Goal: Transaction & Acquisition: Obtain resource

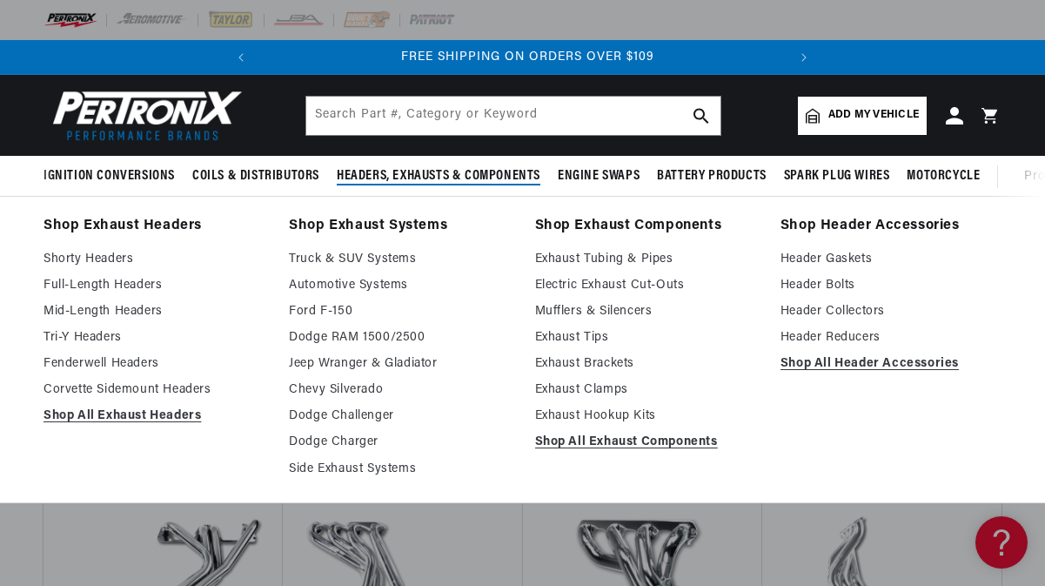
scroll to position [0, 528]
click at [102, 259] on link "Shorty Headers" at bounding box center [154, 259] width 221 height 21
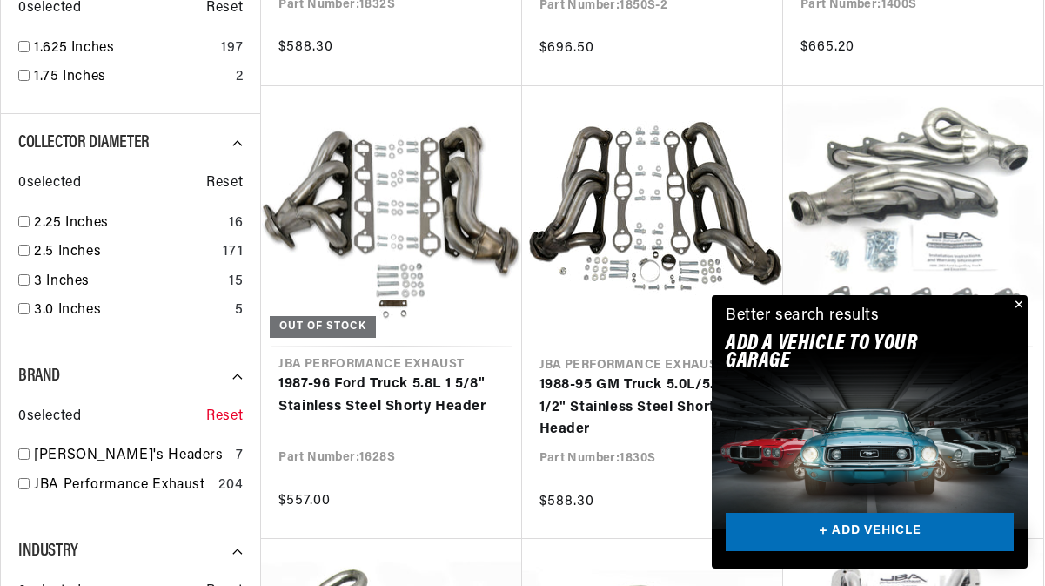
scroll to position [0, 528]
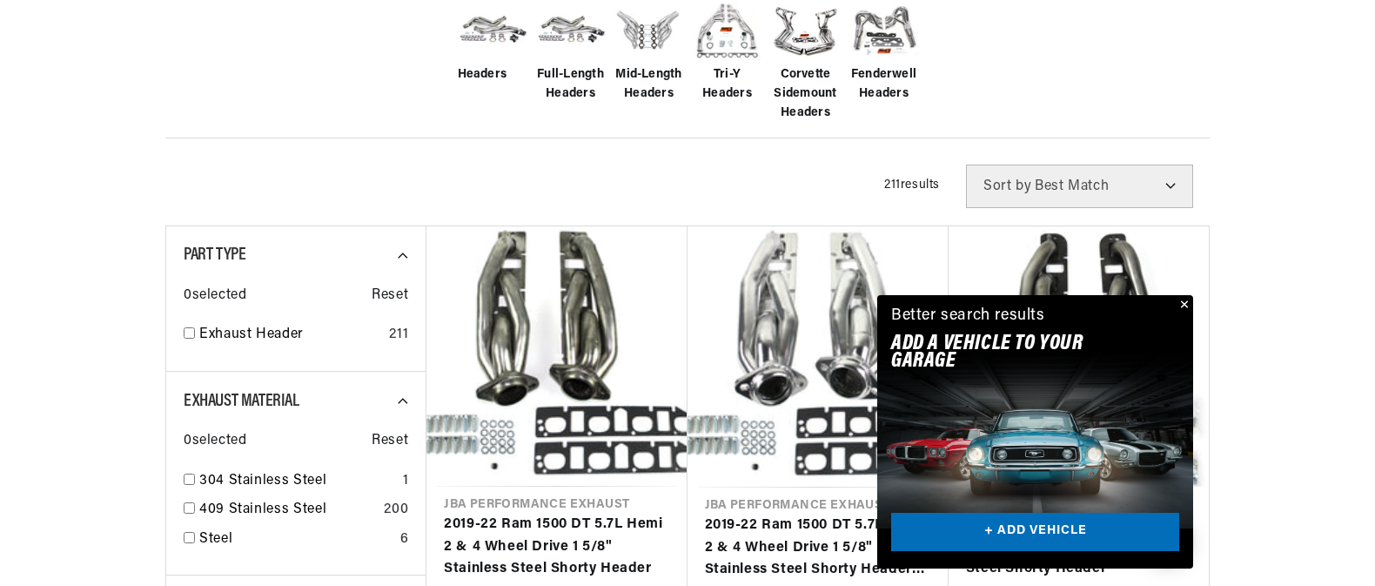
scroll to position [0, 528]
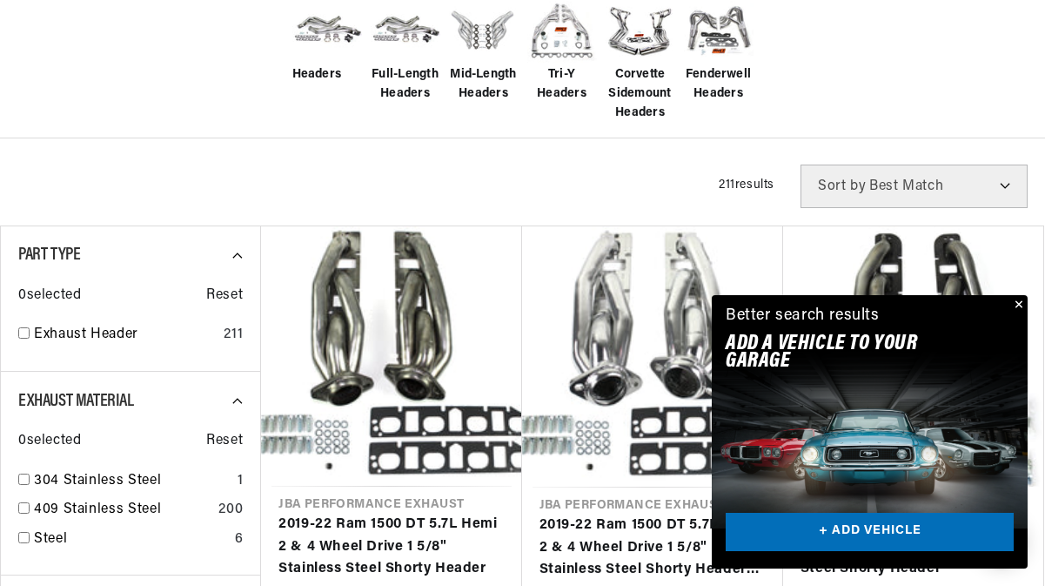
click at [1018, 307] on button "Close" at bounding box center [1017, 305] width 21 height 21
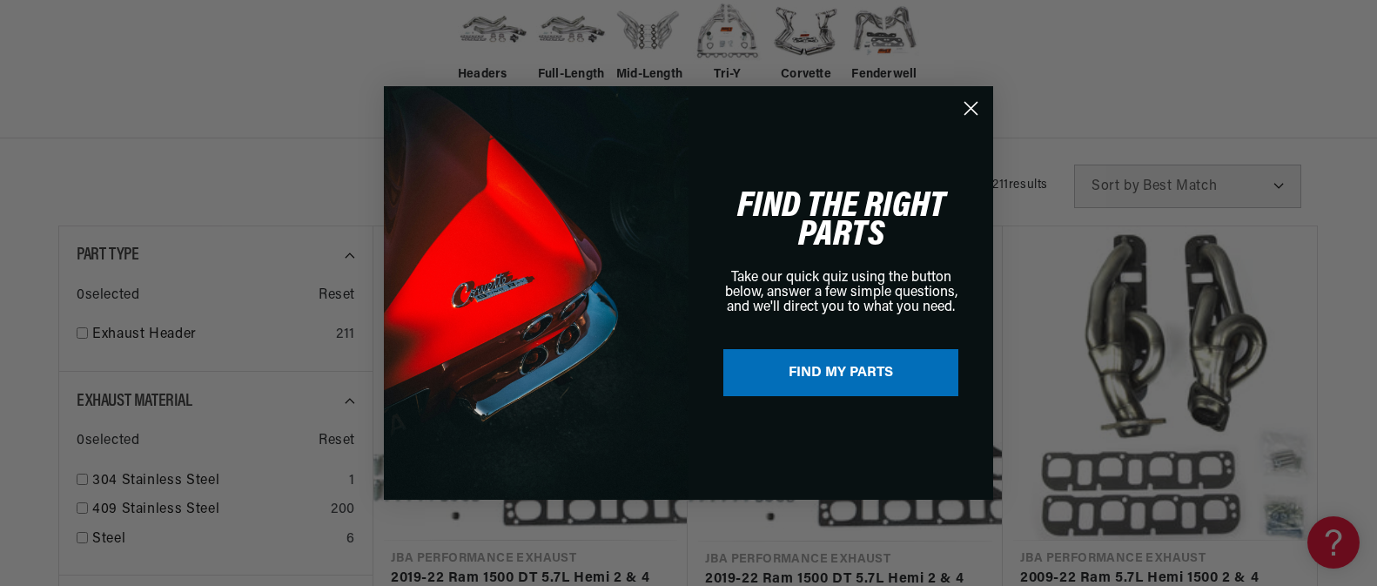
click at [978, 110] on circle "Close dialog" at bounding box center [971, 108] width 29 height 29
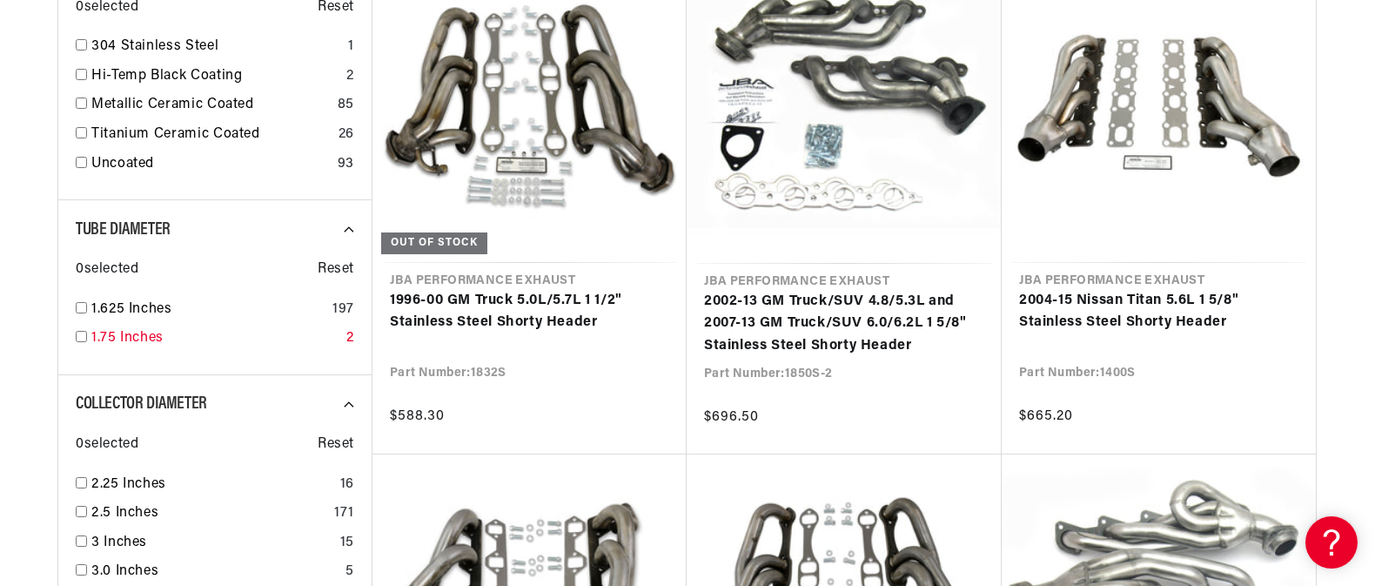
click at [84, 337] on input "checkbox" at bounding box center [81, 336] width 11 height 11
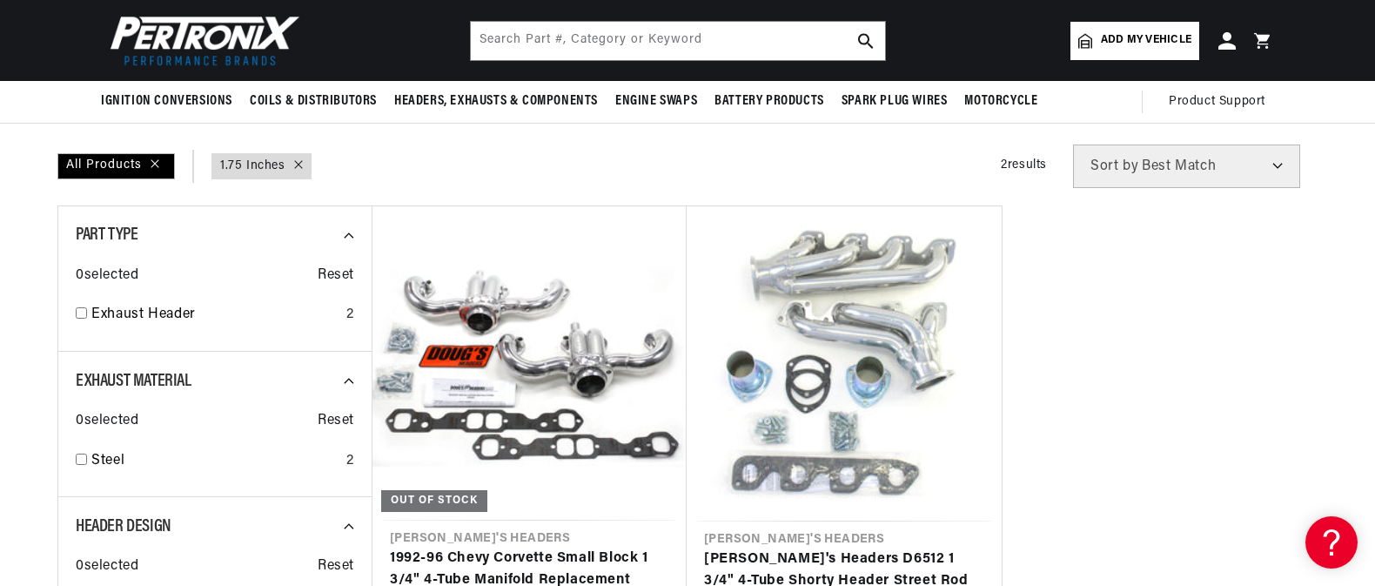
scroll to position [435, 0]
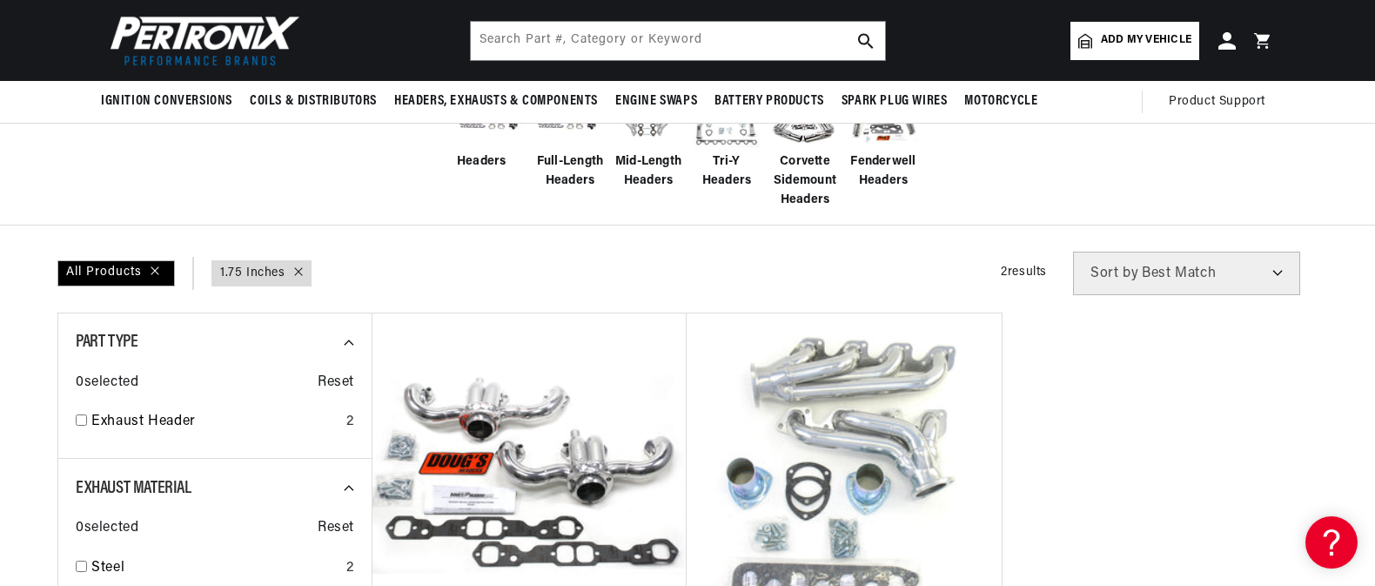
click at [295, 270] on icon at bounding box center [298, 271] width 8 height 8
checkbox input "false"
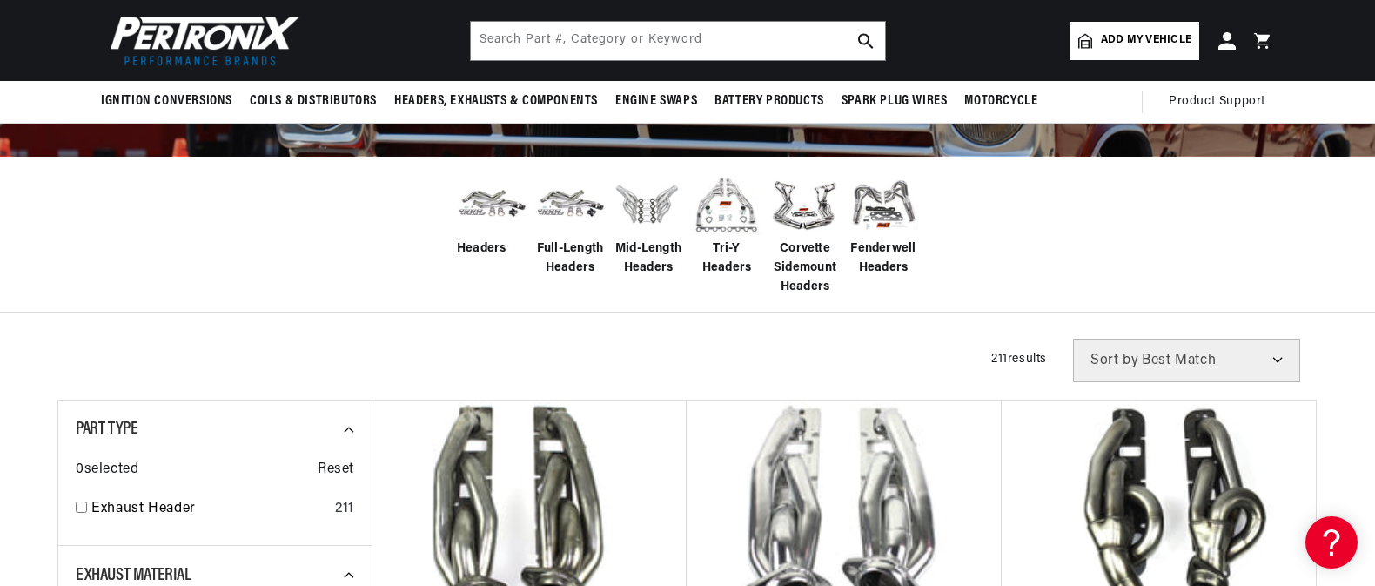
click at [481, 203] on img at bounding box center [492, 204] width 70 height 55
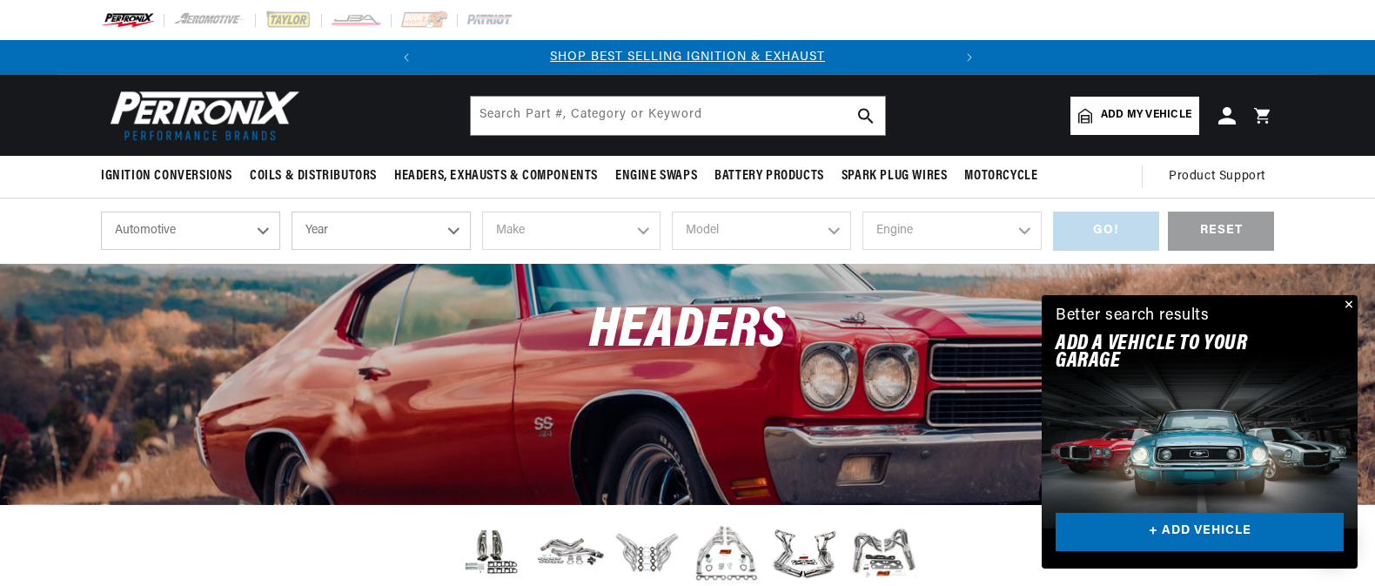
click at [453, 229] on select "Year 2026 2025 2024 2023 2022 2021 2020 2019 2018 2017 2016 2015 2014 2013 2012…" at bounding box center [381, 231] width 179 height 38
select select "2012"
click at [292, 212] on select "Year 2026 2025 2024 2023 2022 2021 2020 2019 2018 2017 2016 2015 2014 2013 2012…" at bounding box center [381, 231] width 179 height 38
select select "2012"
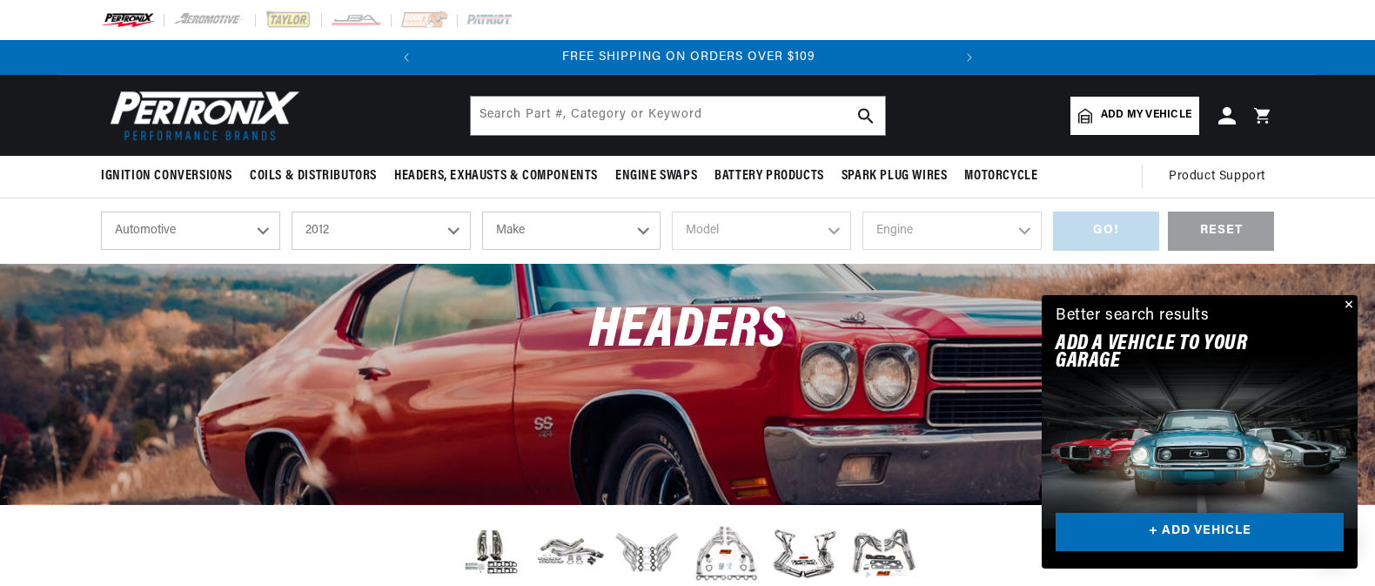
click at [644, 232] on select "Make Cadillac Chevrolet Chrysler Dodge Ford GMC INFINITI Jeep Nissan Ram Toyota" at bounding box center [571, 231] width 179 height 38
select select "Chevrolet"
click at [482, 212] on select "Make Cadillac Chevrolet Chrysler Dodge Ford GMC INFINITI Jeep Nissan Ram Toyota" at bounding box center [571, 231] width 179 height 38
select select "Chevrolet"
click at [829, 234] on select "Model Avalanche Camaro Caprice Colorado Corvette Express 1500 Express 2500 Expr…" at bounding box center [761, 231] width 179 height 38
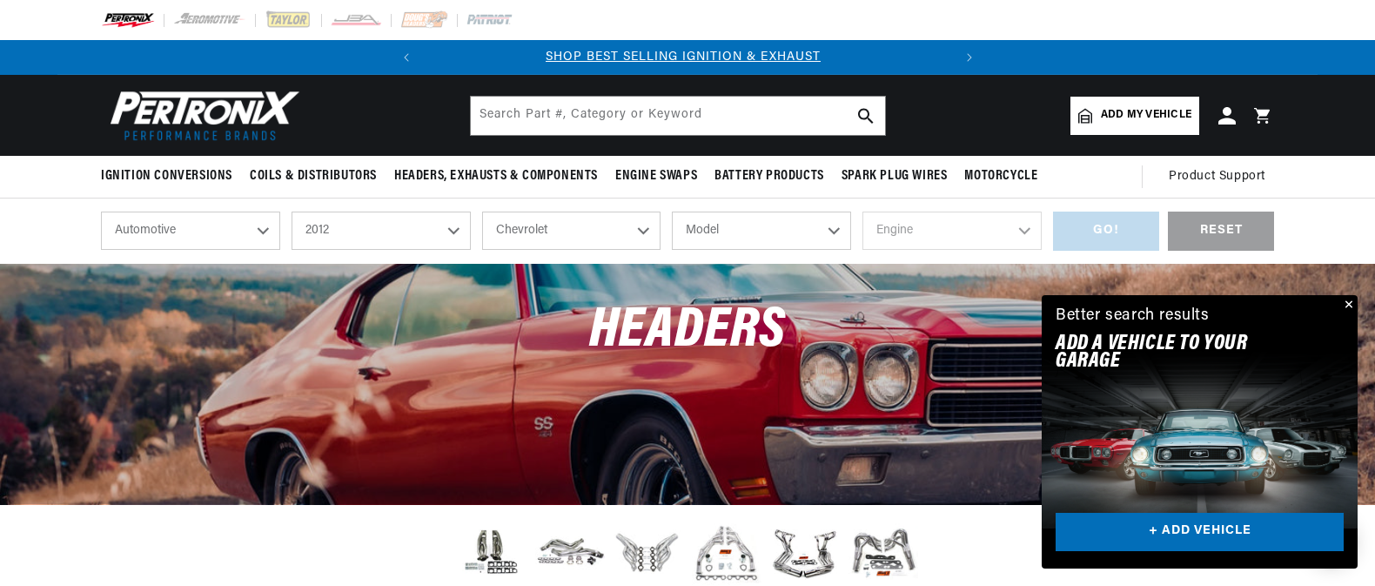
scroll to position [0, 0]
select select "[US_STATE]"
click at [672, 212] on select "Model Avalanche Camaro Caprice Colorado Corvette Express 1500 Express 2500 Expr…" at bounding box center [761, 231] width 179 height 38
select select "[US_STATE]"
click at [1024, 230] on select "Engine 5.3L" at bounding box center [952, 231] width 179 height 38
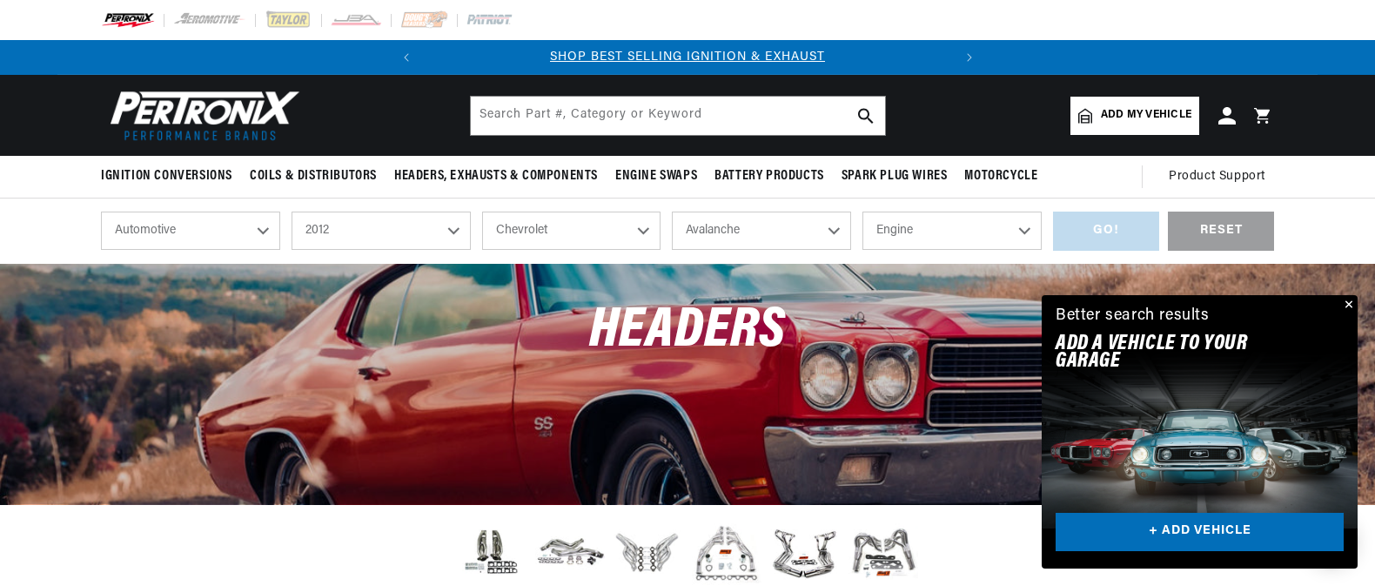
select select "5.3L"
click at [863, 212] on select "Engine 5.3L" at bounding box center [952, 231] width 179 height 38
select select "5.3L"
click at [1112, 228] on div "GO!" at bounding box center [1106, 231] width 106 height 39
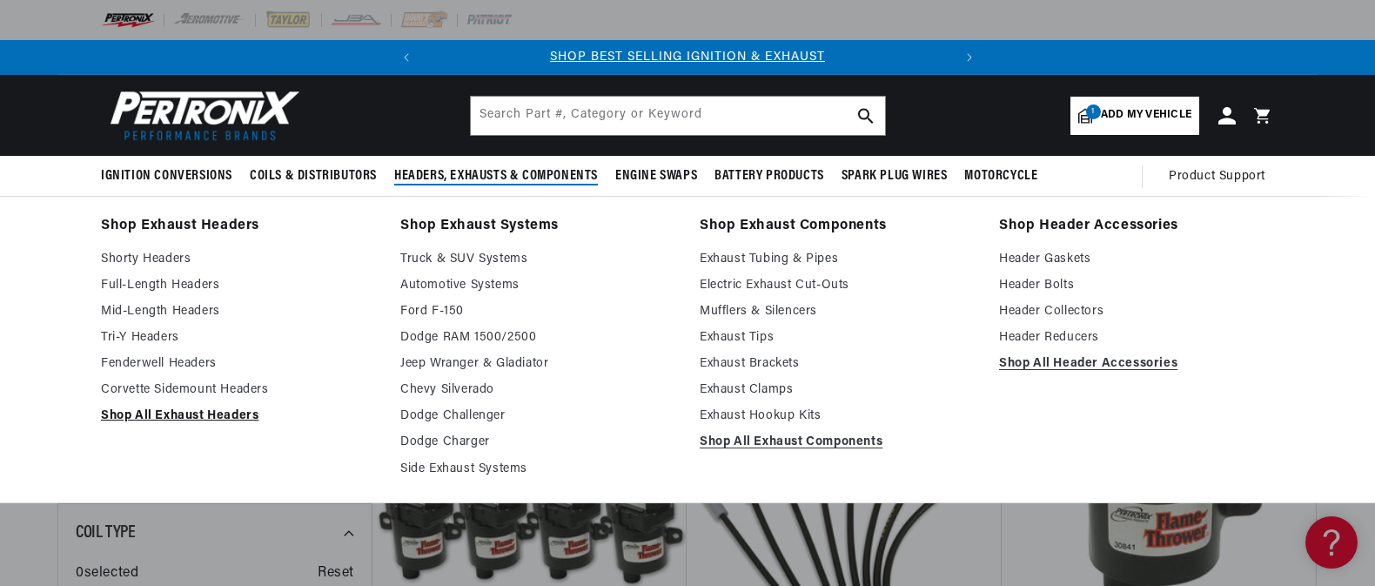
click at [221, 417] on link "Shop All Exhaust Headers" at bounding box center [238, 416] width 275 height 21
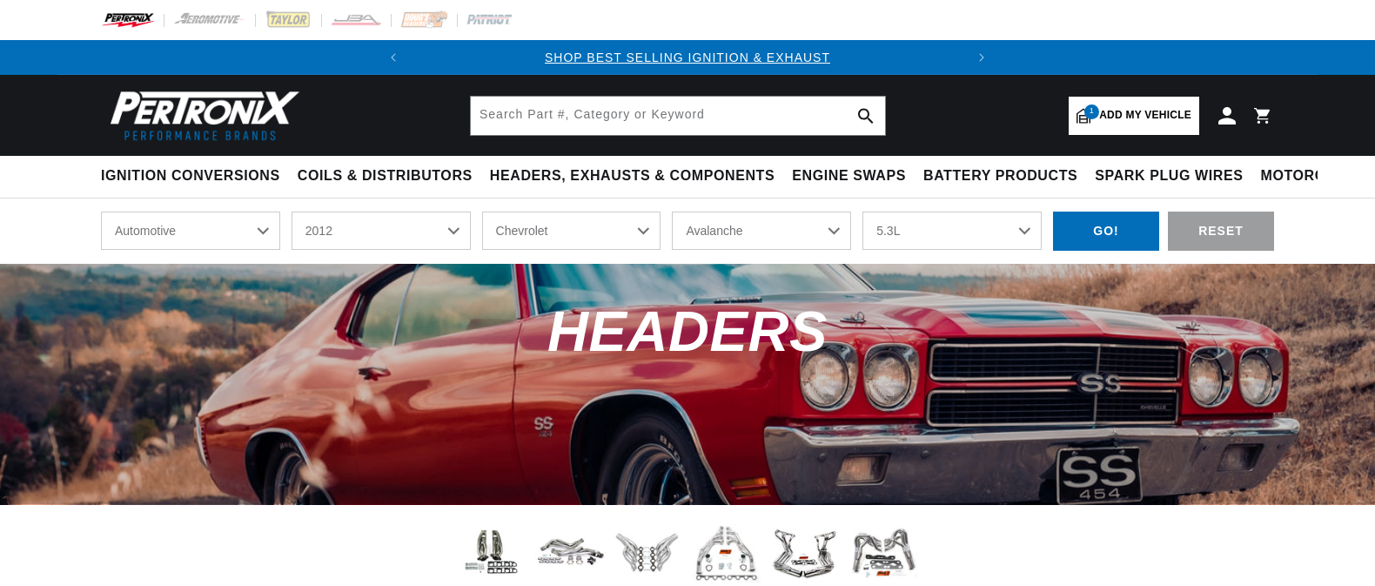
select select "2012"
select select "Chevrolet"
select select "[US_STATE]"
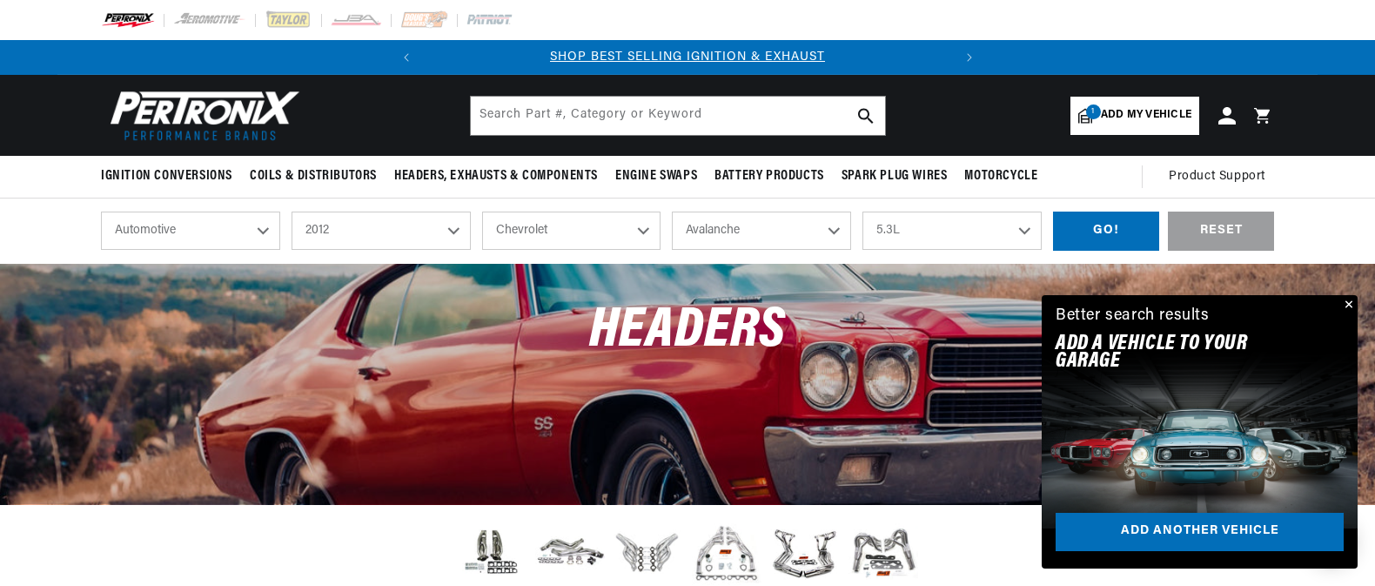
click at [1347, 303] on button "Close" at bounding box center [1347, 305] width 21 height 21
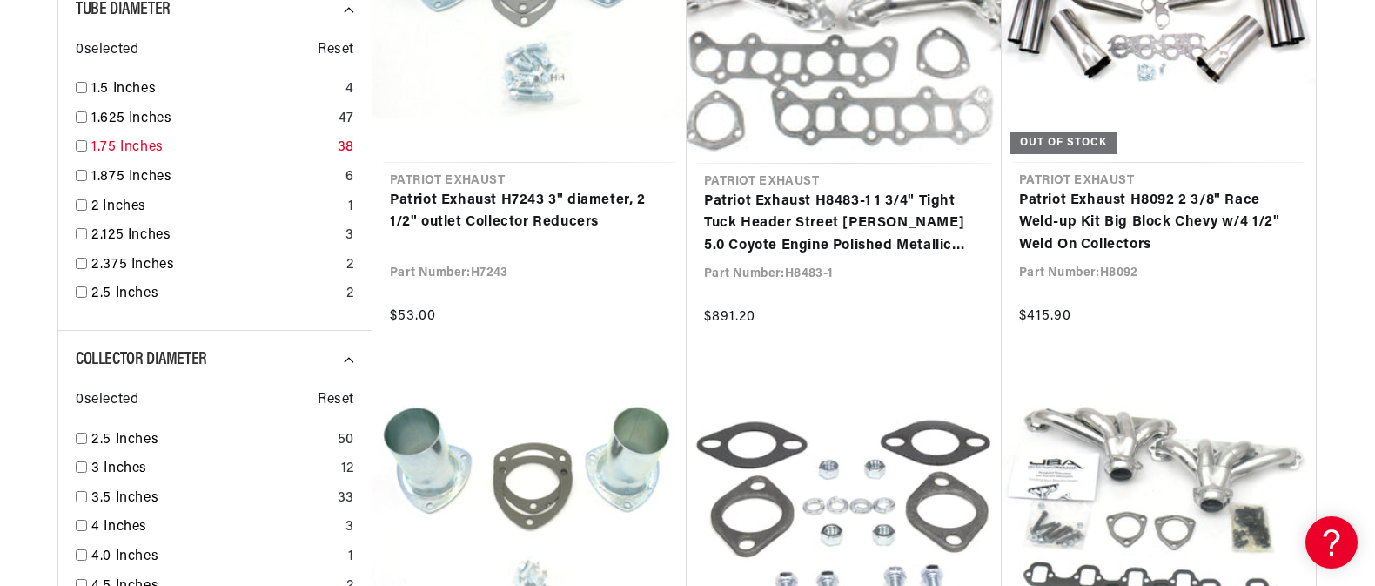
scroll to position [0, 528]
click at [81, 145] on input "checkbox" at bounding box center [81, 145] width 11 height 11
checkbox input "true"
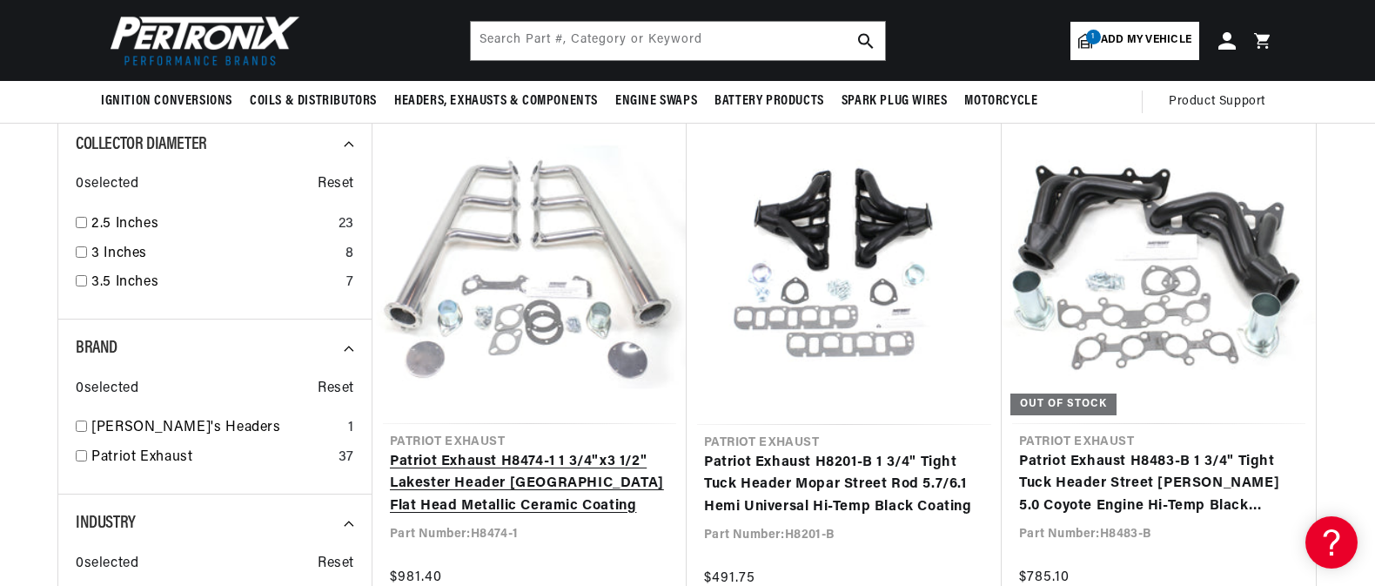
scroll to position [0, 528]
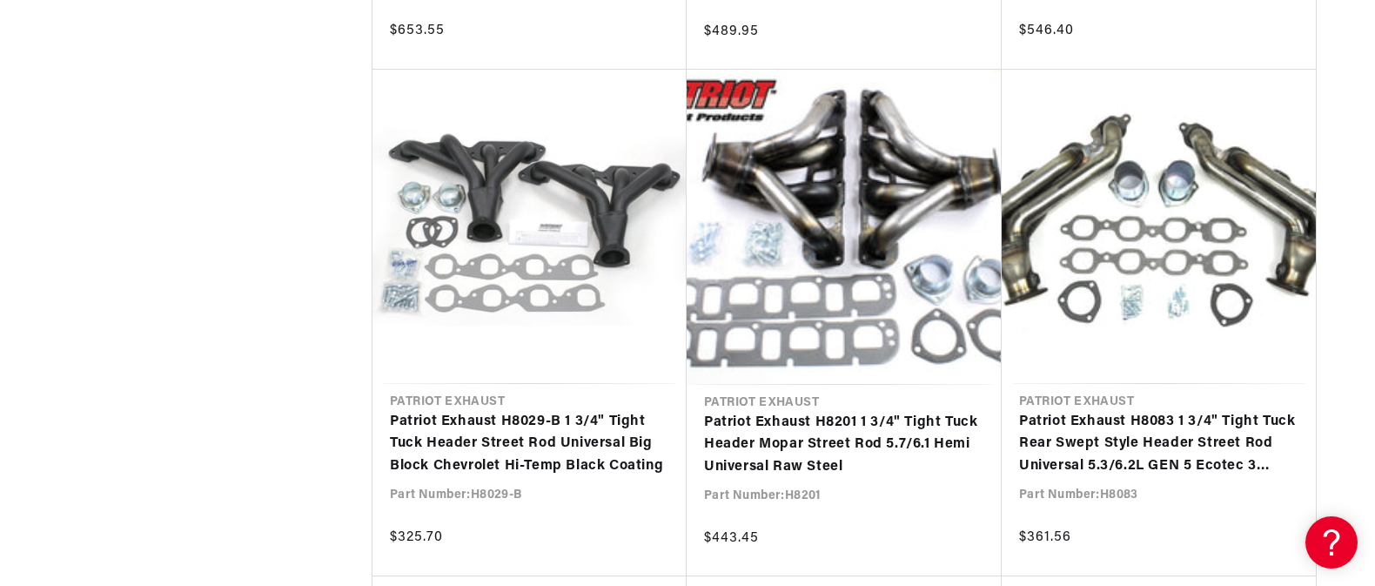
scroll to position [0, 528]
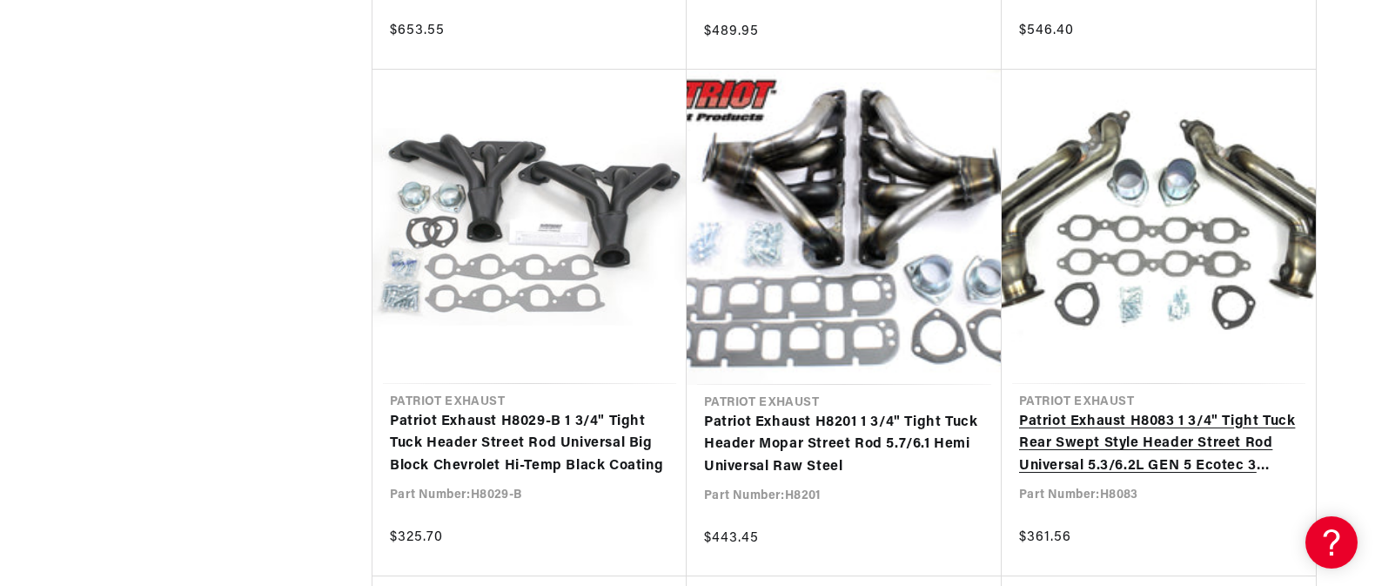
click at [1214, 439] on link "Patriot Exhaust H8083 1 3/4" Tight Tuck Rear Swept Style Header Street Rod Univ…" at bounding box center [1158, 444] width 279 height 67
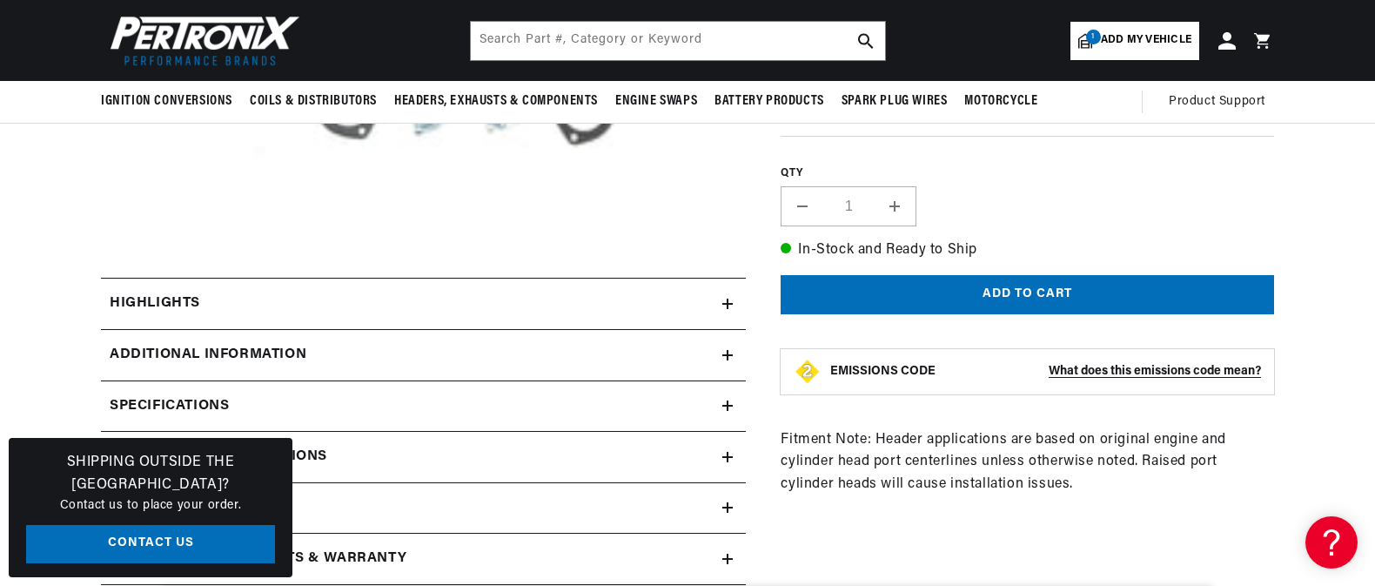
scroll to position [435, 0]
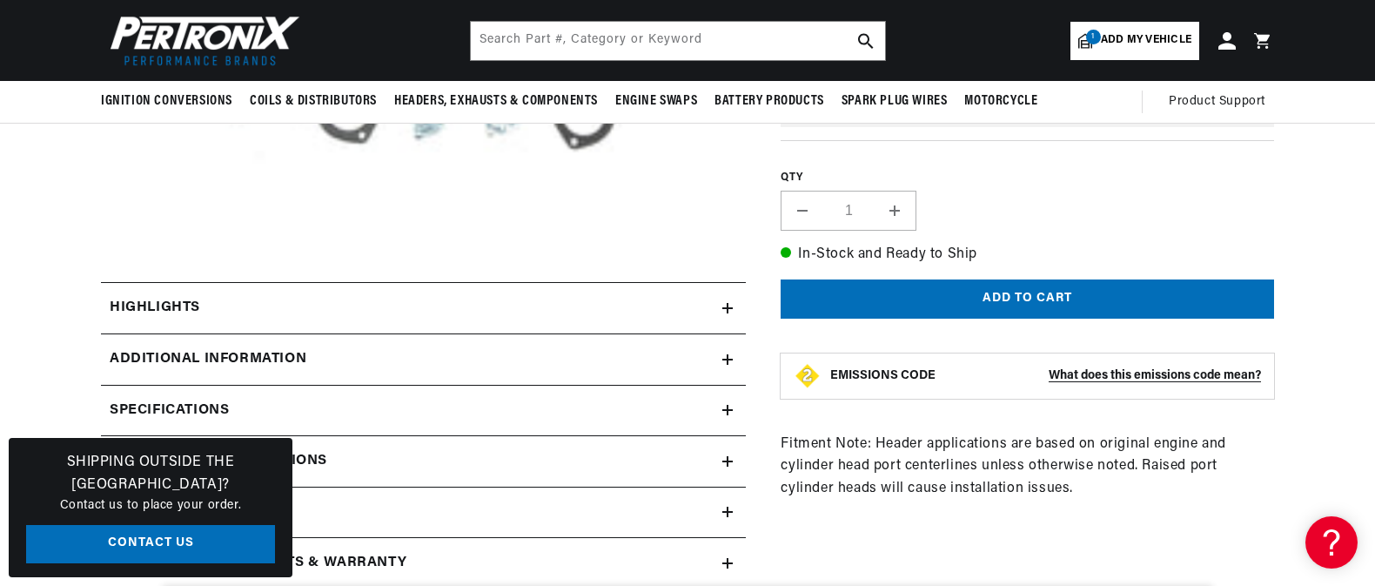
click at [728, 305] on icon at bounding box center [728, 308] width 0 height 10
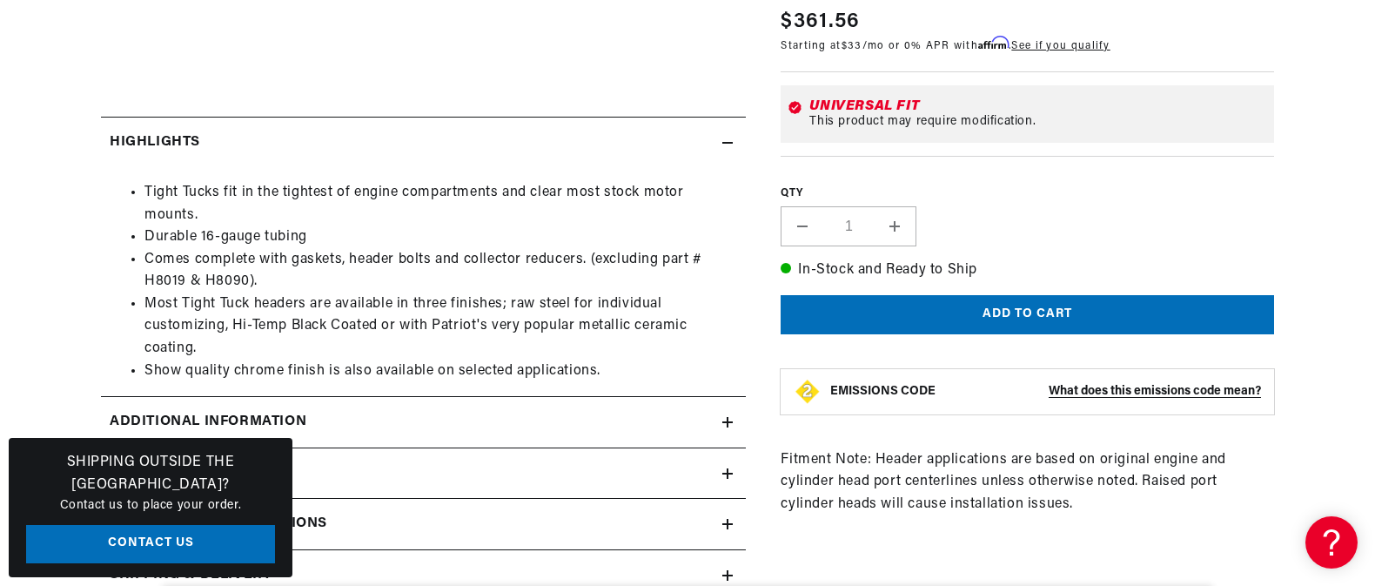
scroll to position [696, 0]
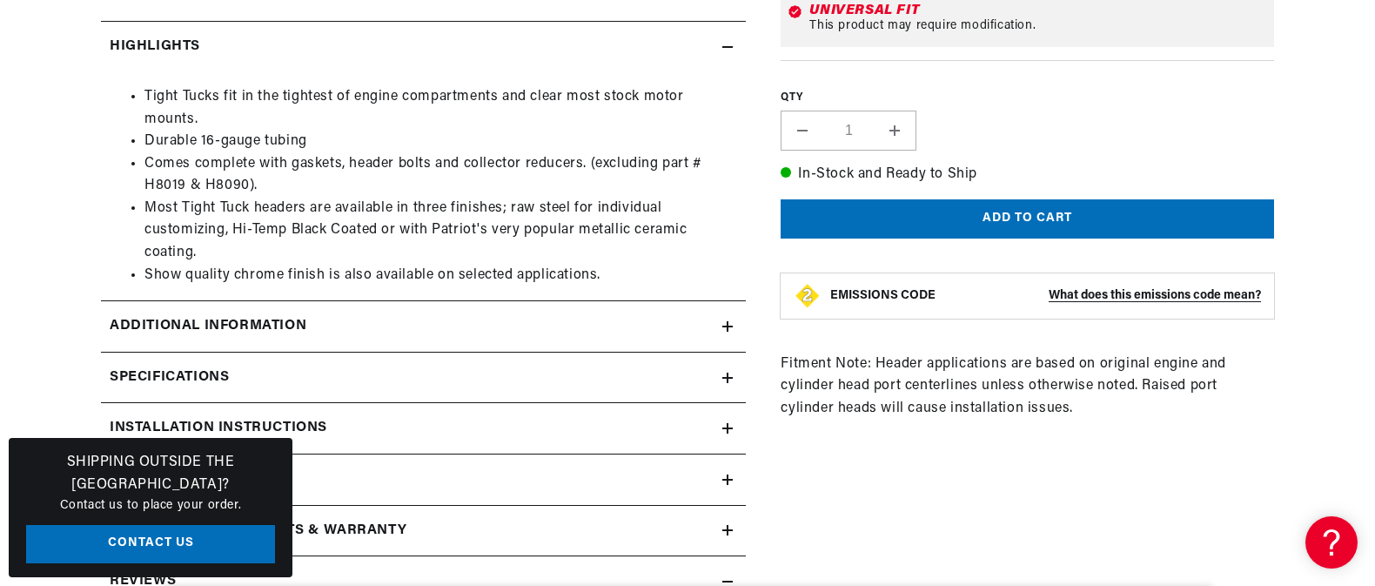
click at [728, 326] on icon at bounding box center [728, 326] width 0 height 10
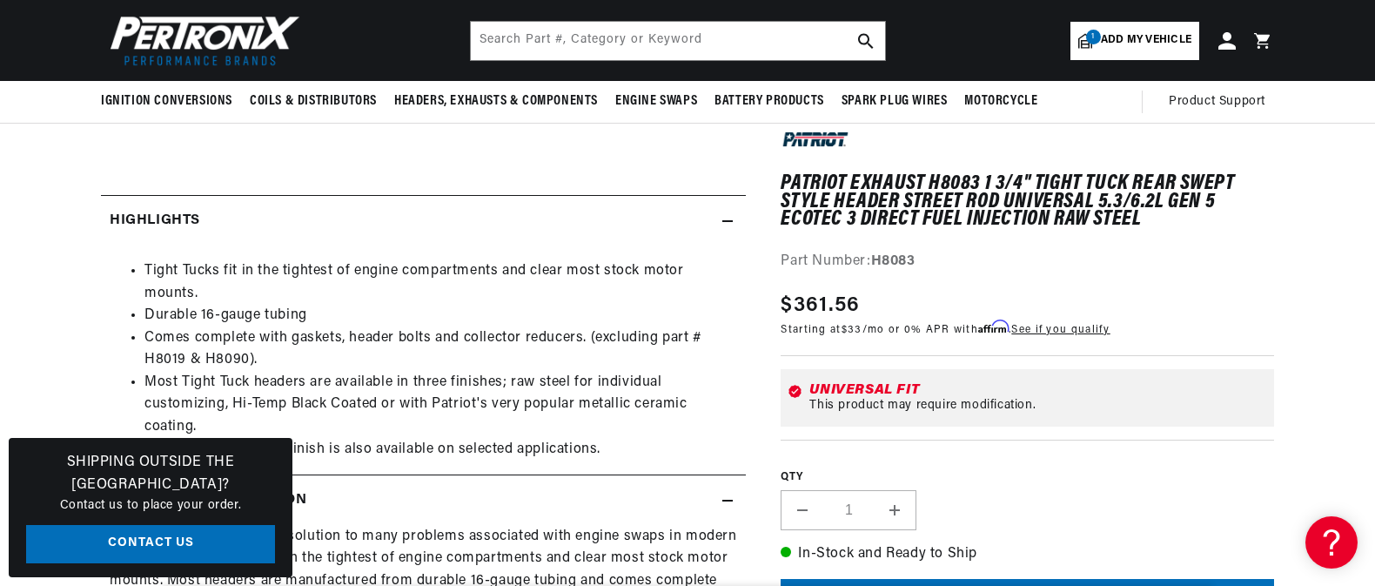
scroll to position [0, 0]
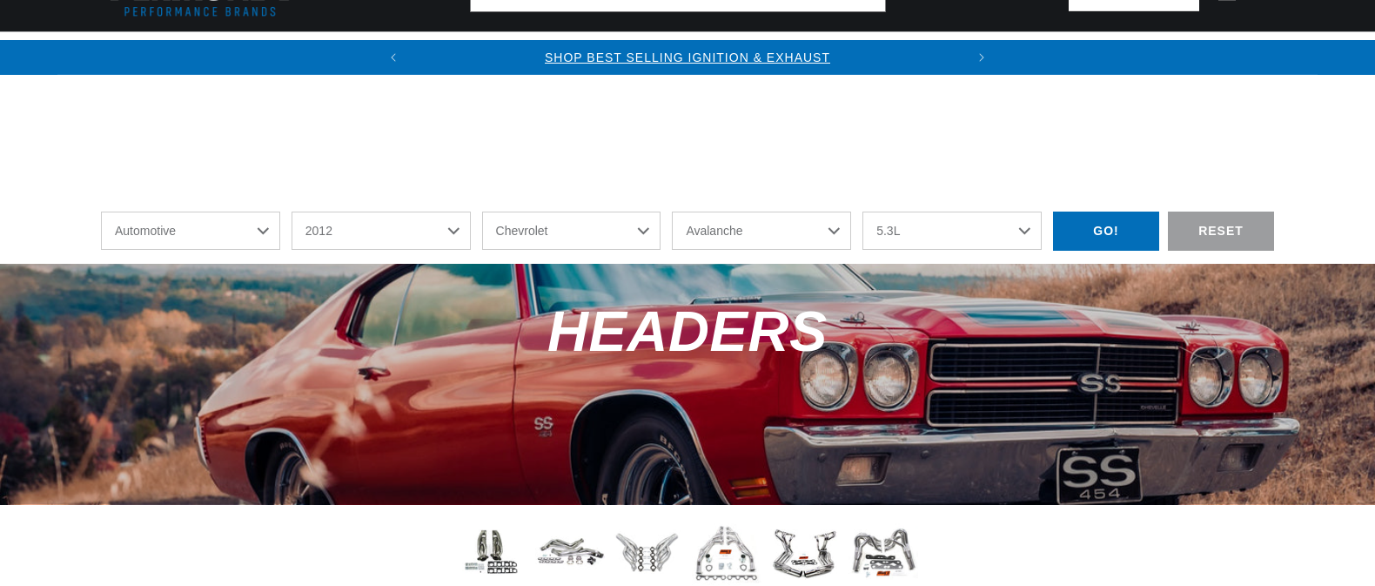
select select "2012"
select select "Chevrolet"
select select "Colorado"
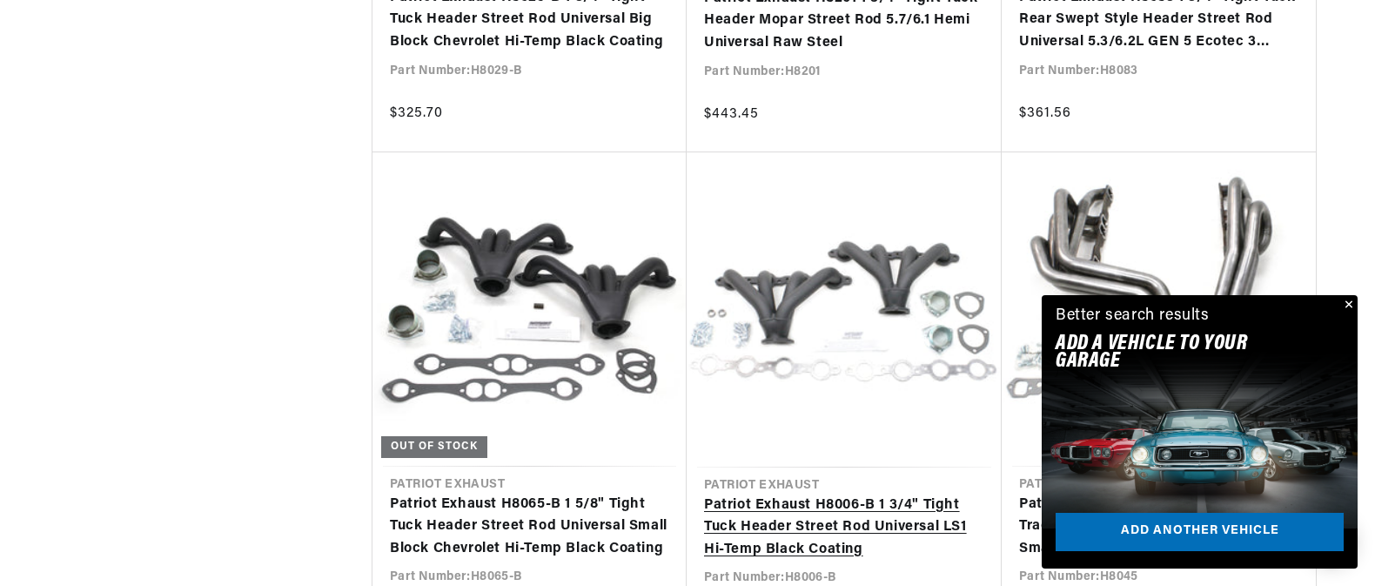
scroll to position [6355, 0]
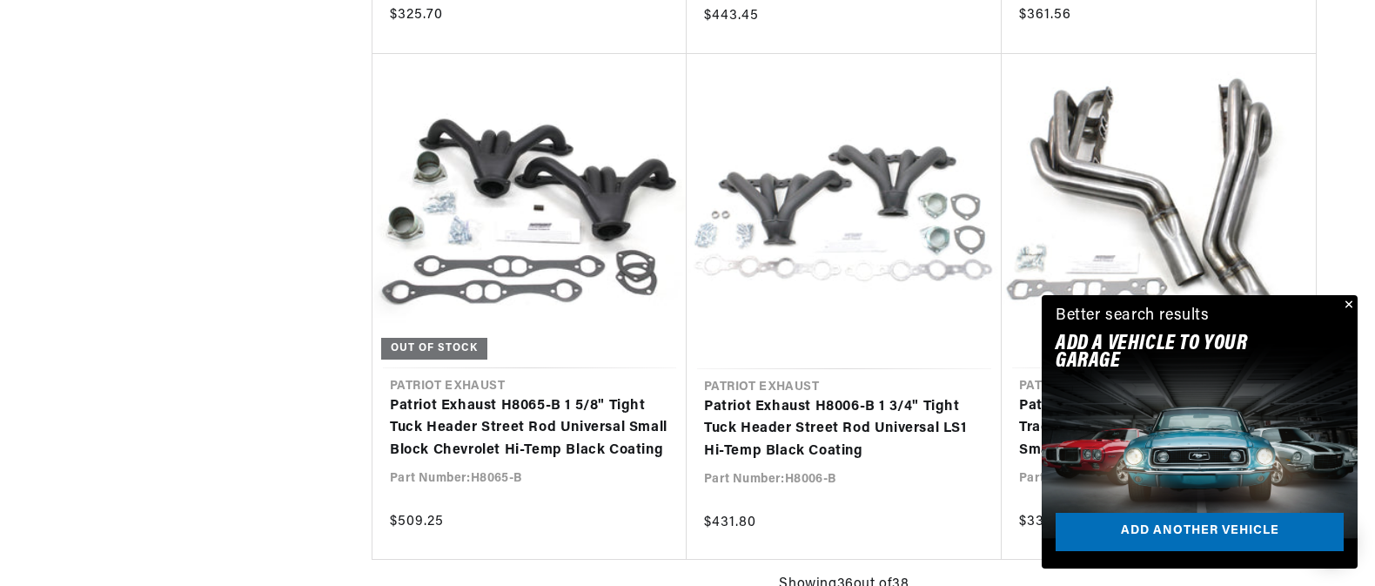
drag, startPoint x: 1350, startPoint y: 301, endPoint x: 1341, endPoint y: 302, distance: 8.7
click at [1350, 301] on button "Close" at bounding box center [1347, 305] width 21 height 21
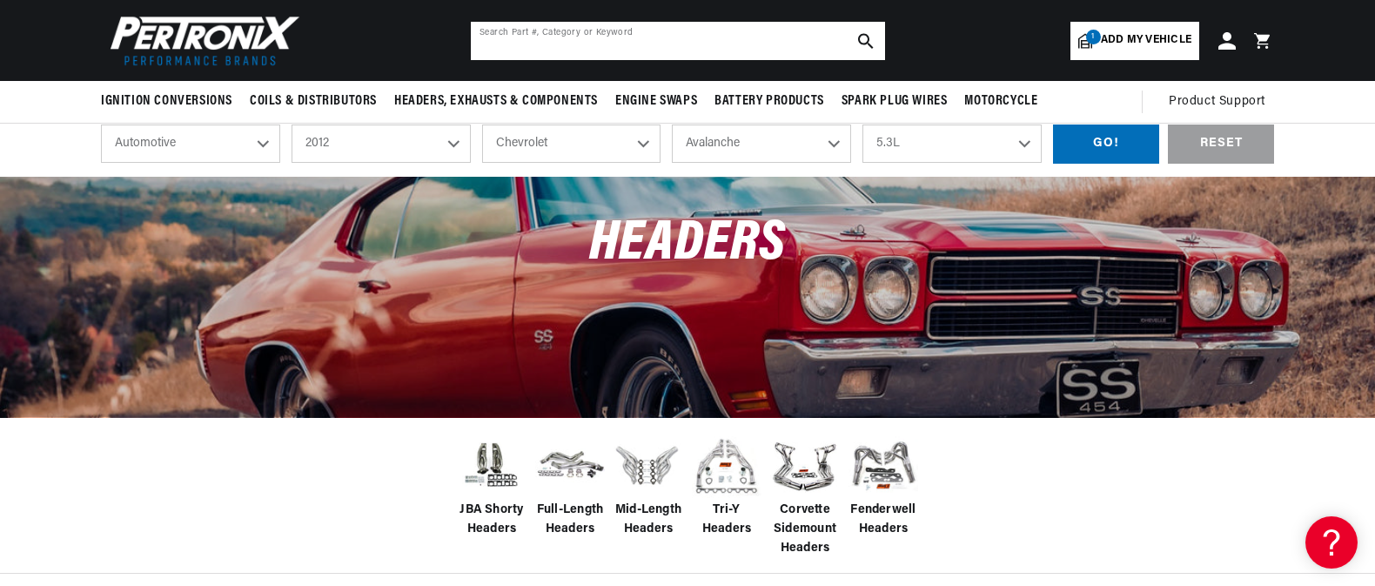
click at [673, 37] on input "text" at bounding box center [678, 41] width 414 height 38
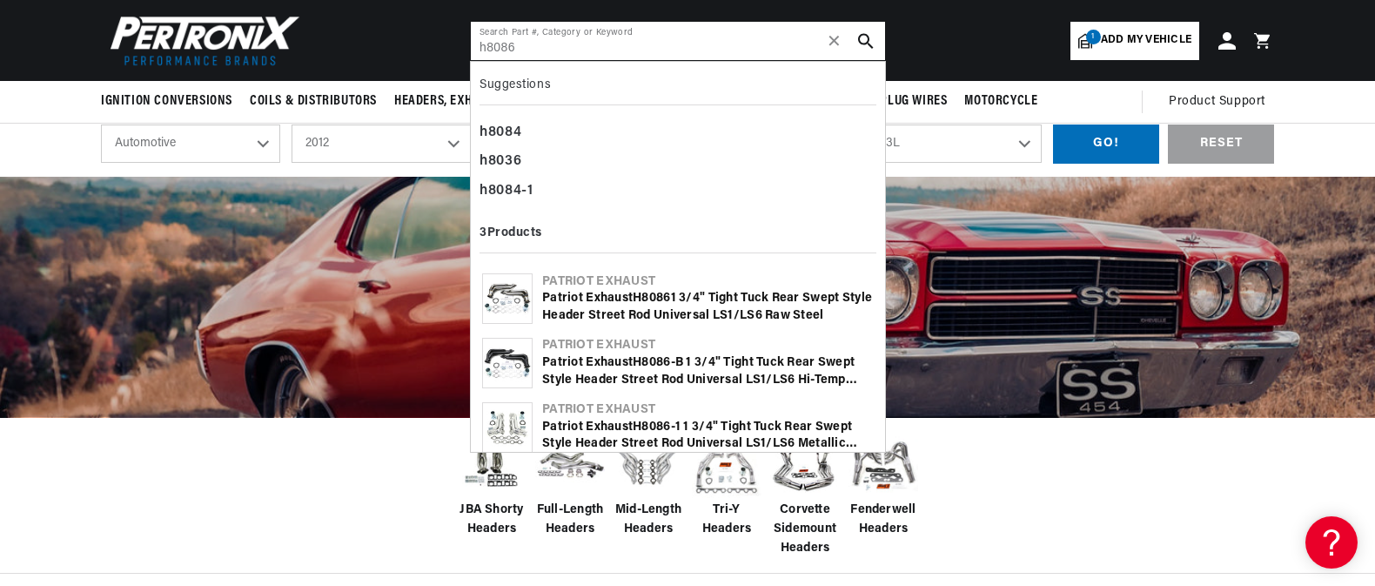
type input "h8086"
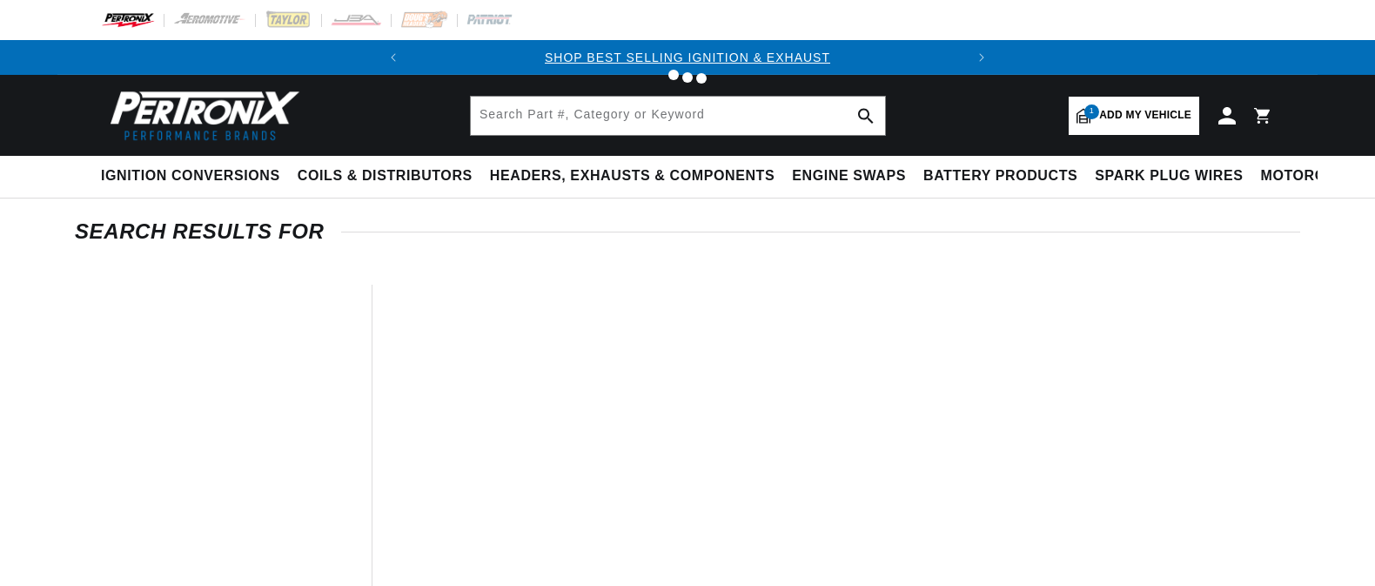
type input "h8086"
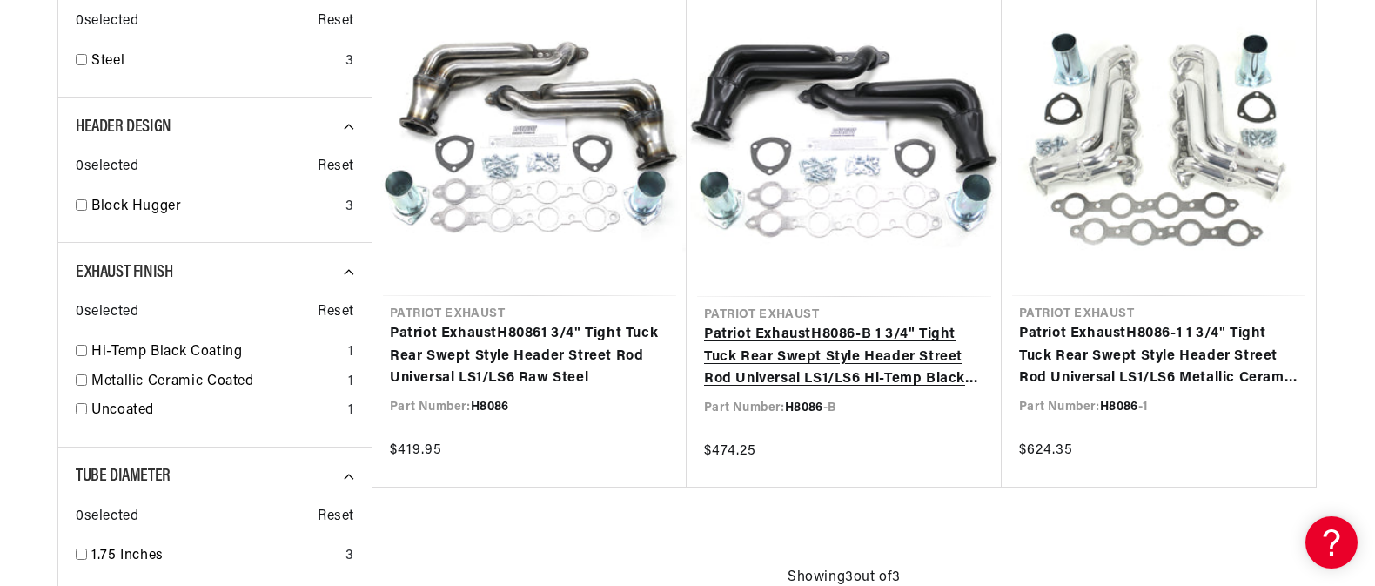
scroll to position [0, 528]
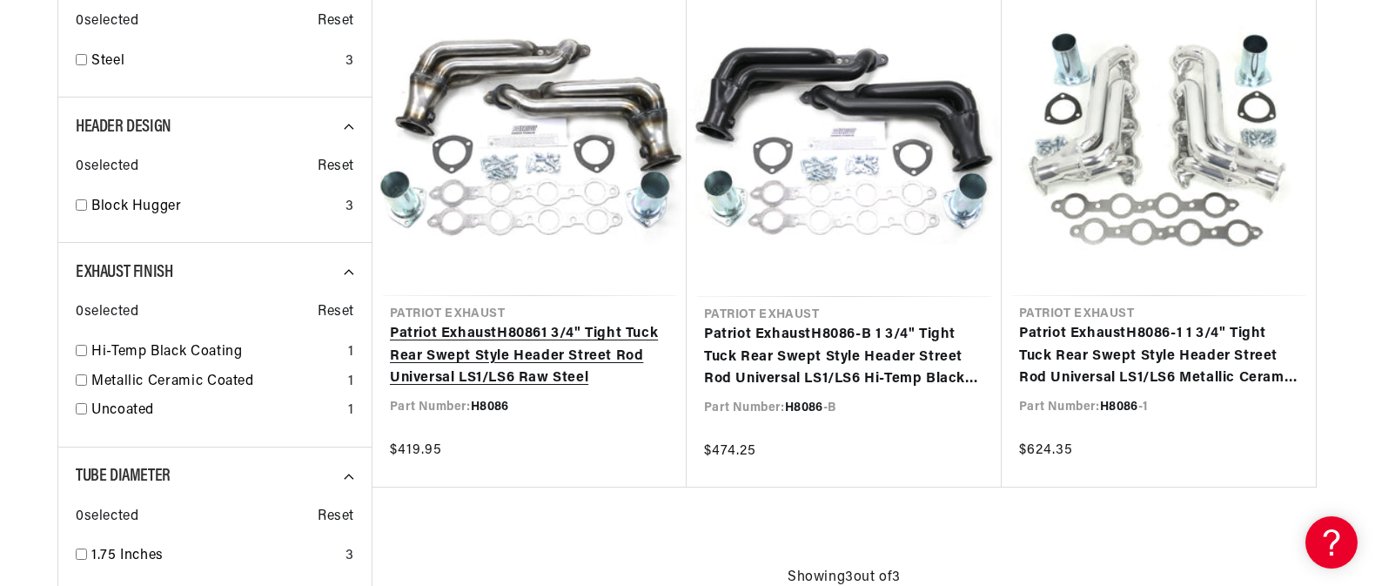
click at [480, 333] on link "Patriot Exhaust H8086 1 3/4" Tight Tuck Rear Swept Style Header Street Rod Univ…" at bounding box center [529, 356] width 279 height 67
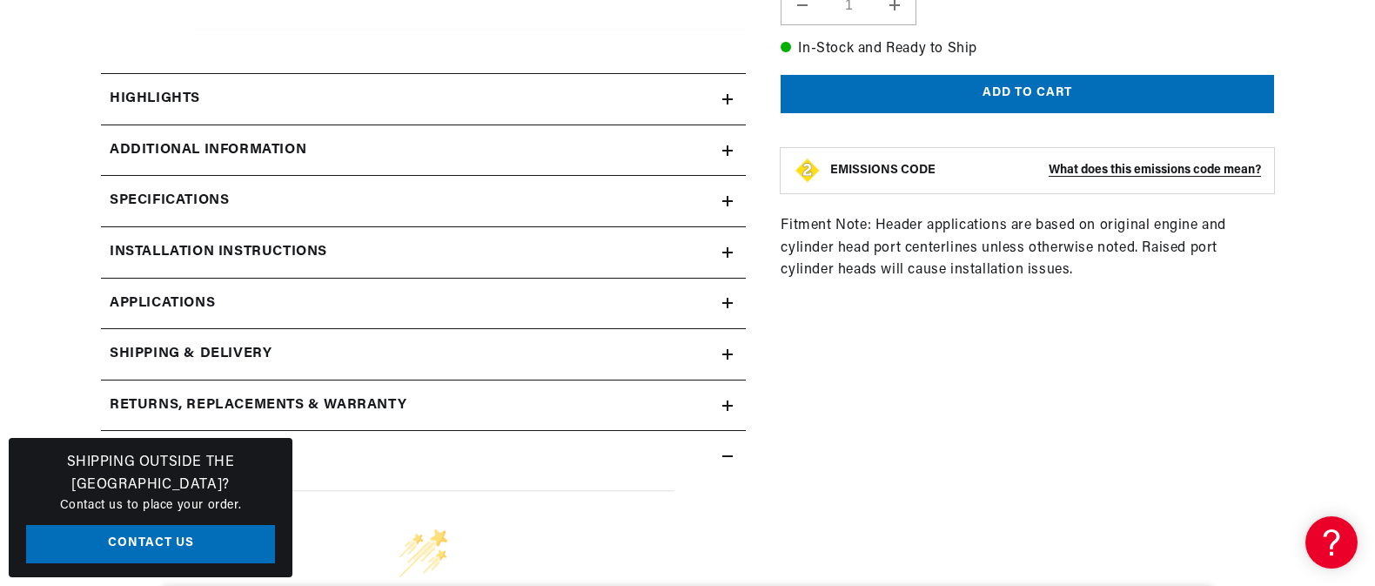
scroll to position [783, 0]
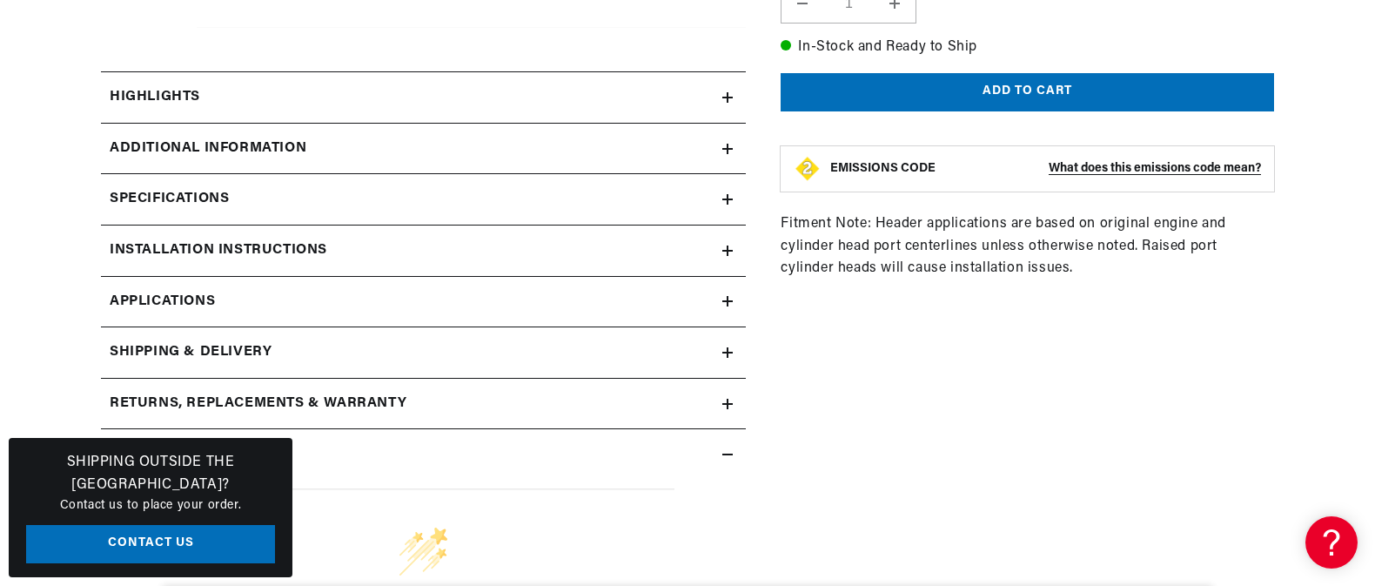
click at [726, 97] on icon at bounding box center [728, 97] width 10 height 0
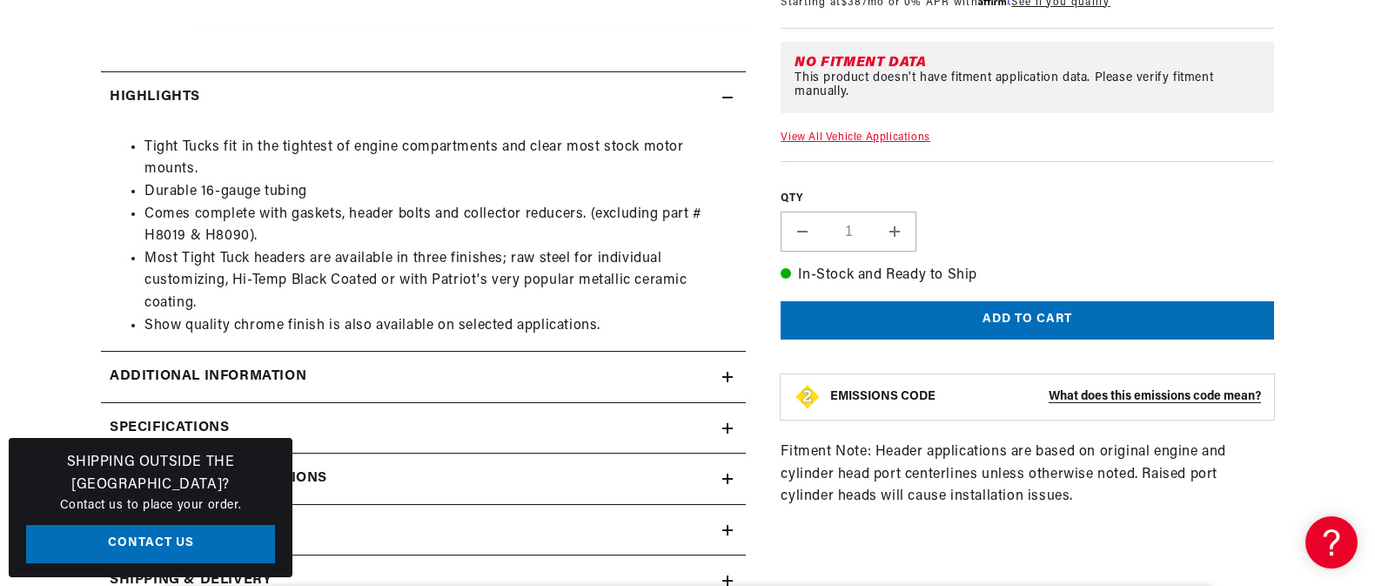
scroll to position [0, 528]
click at [725, 99] on icon at bounding box center [728, 97] width 10 height 10
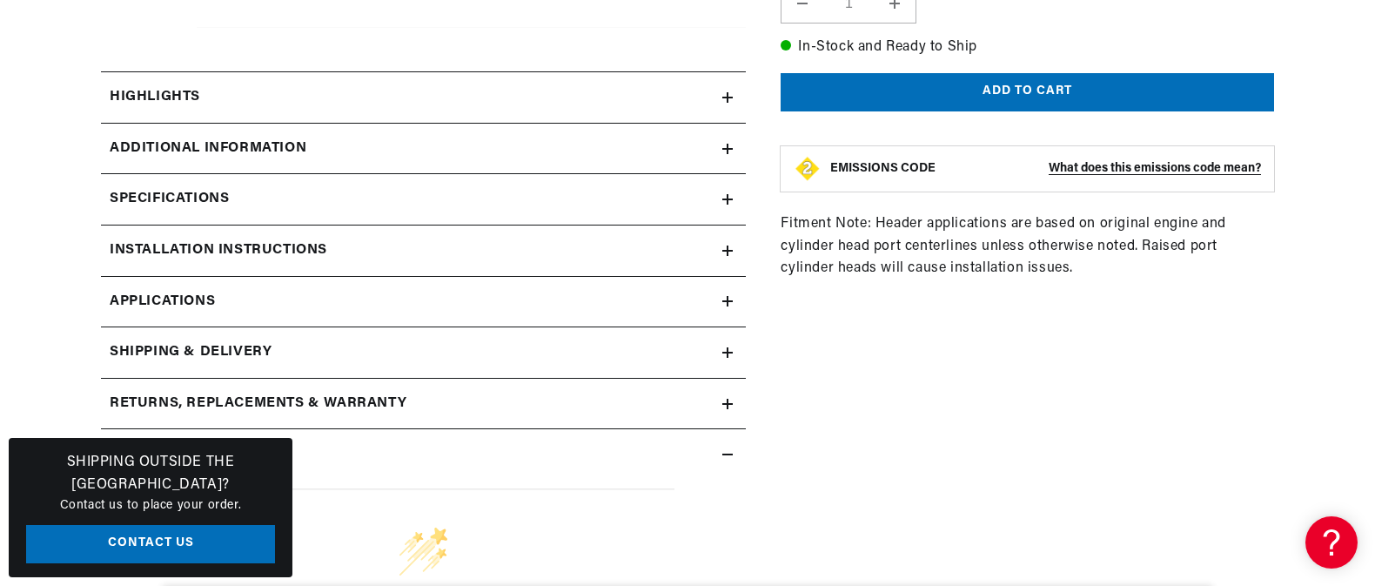
scroll to position [0, 0]
click at [726, 151] on icon at bounding box center [728, 149] width 10 height 10
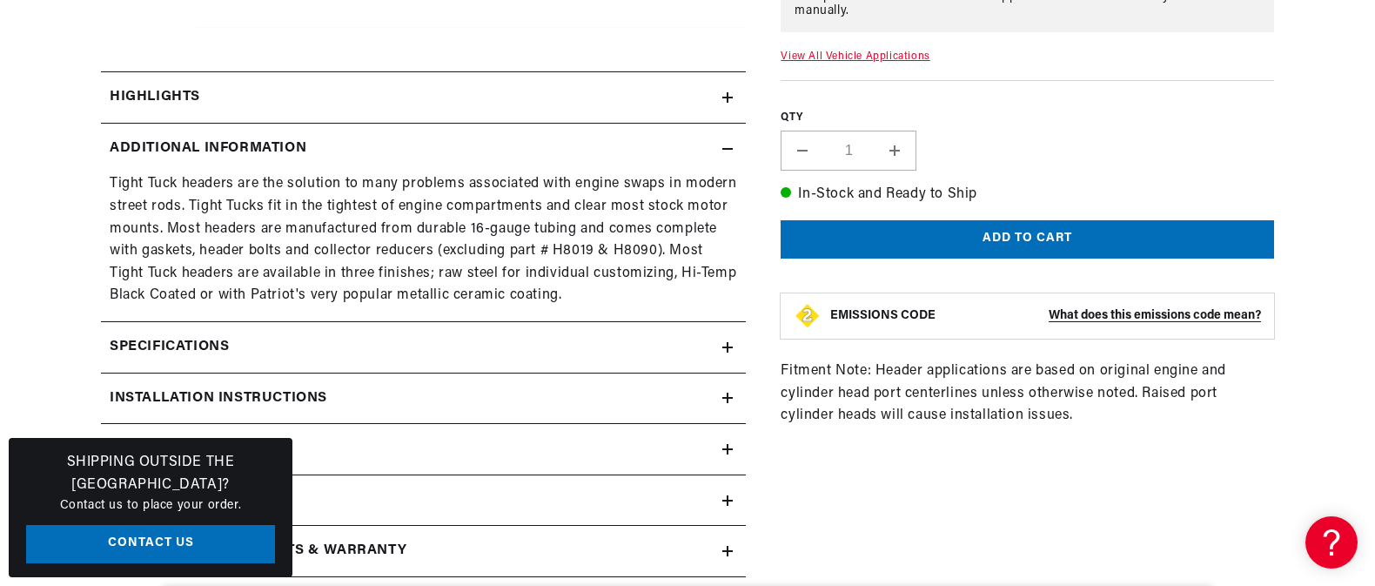
click at [727, 146] on icon at bounding box center [728, 149] width 10 height 10
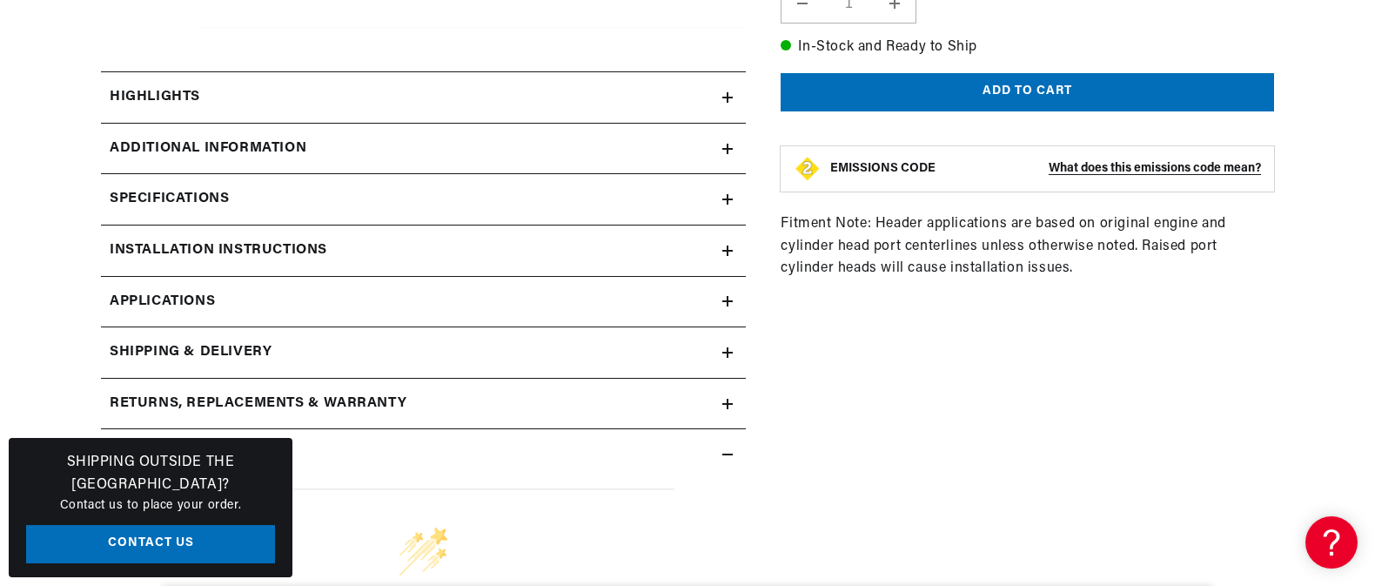
click at [728, 196] on icon at bounding box center [728, 199] width 0 height 10
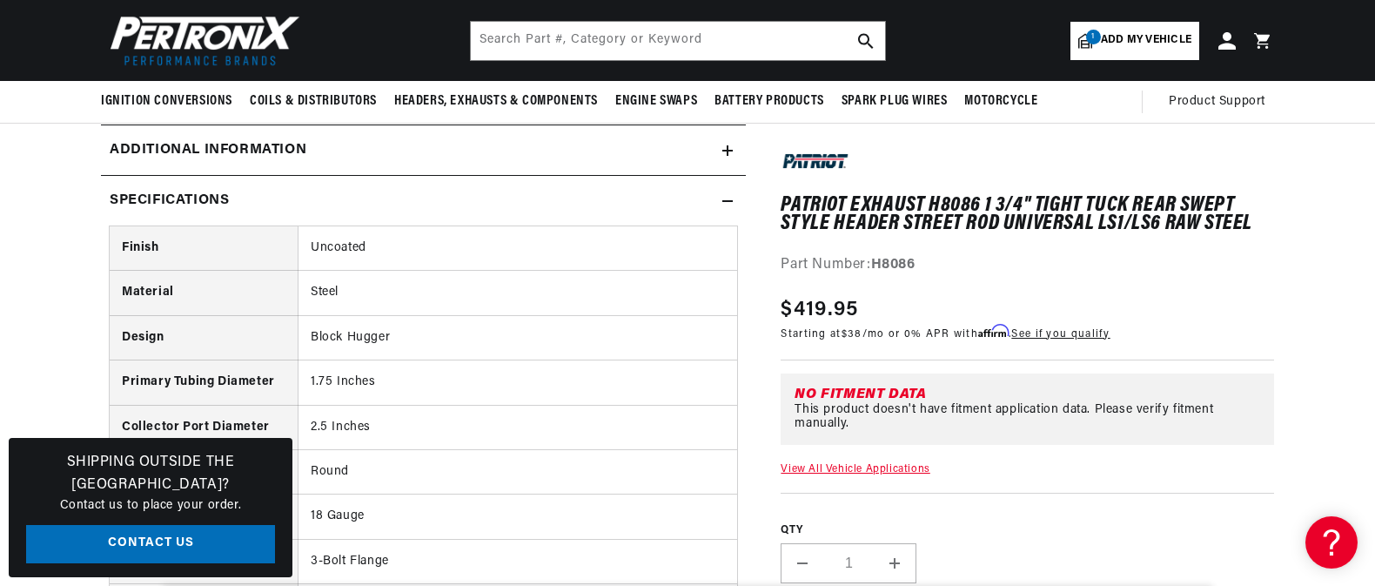
scroll to position [696, 0]
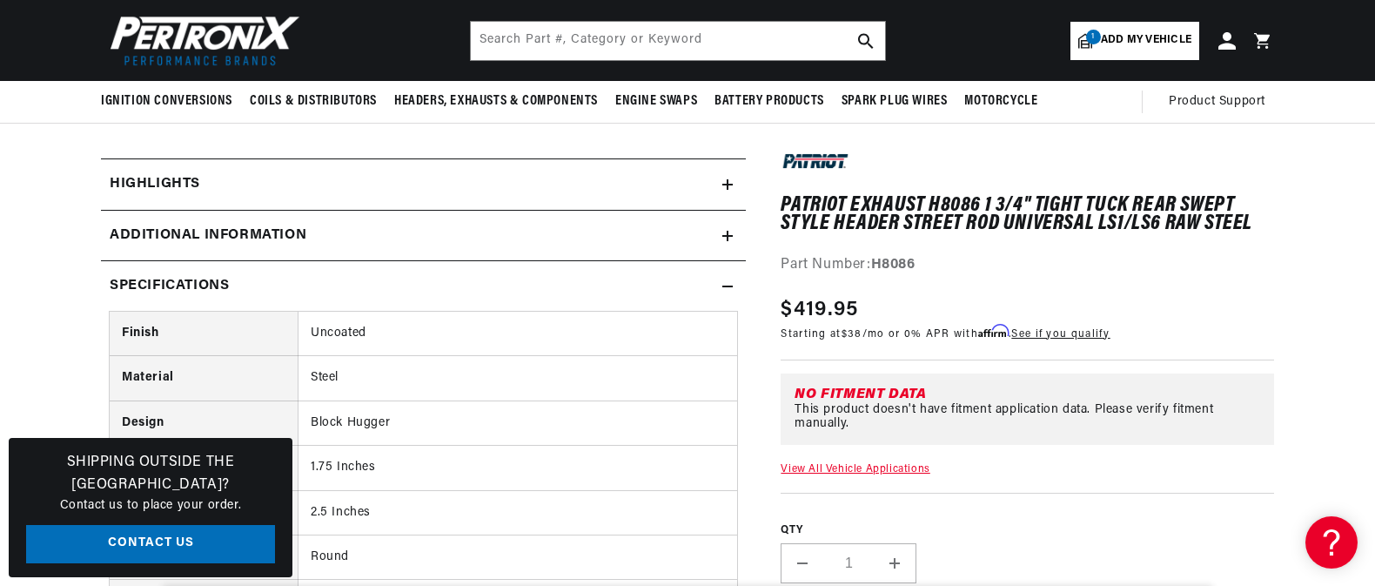
click at [727, 282] on icon at bounding box center [728, 286] width 10 height 10
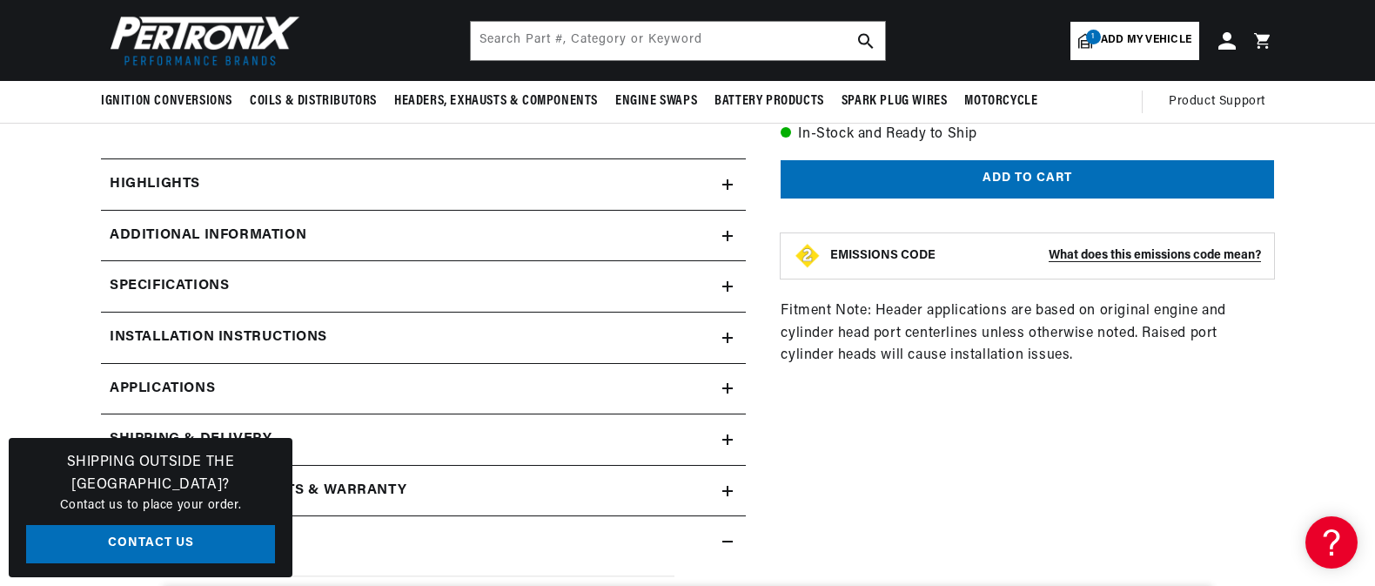
scroll to position [0, 0]
click at [730, 336] on icon at bounding box center [728, 338] width 10 height 10
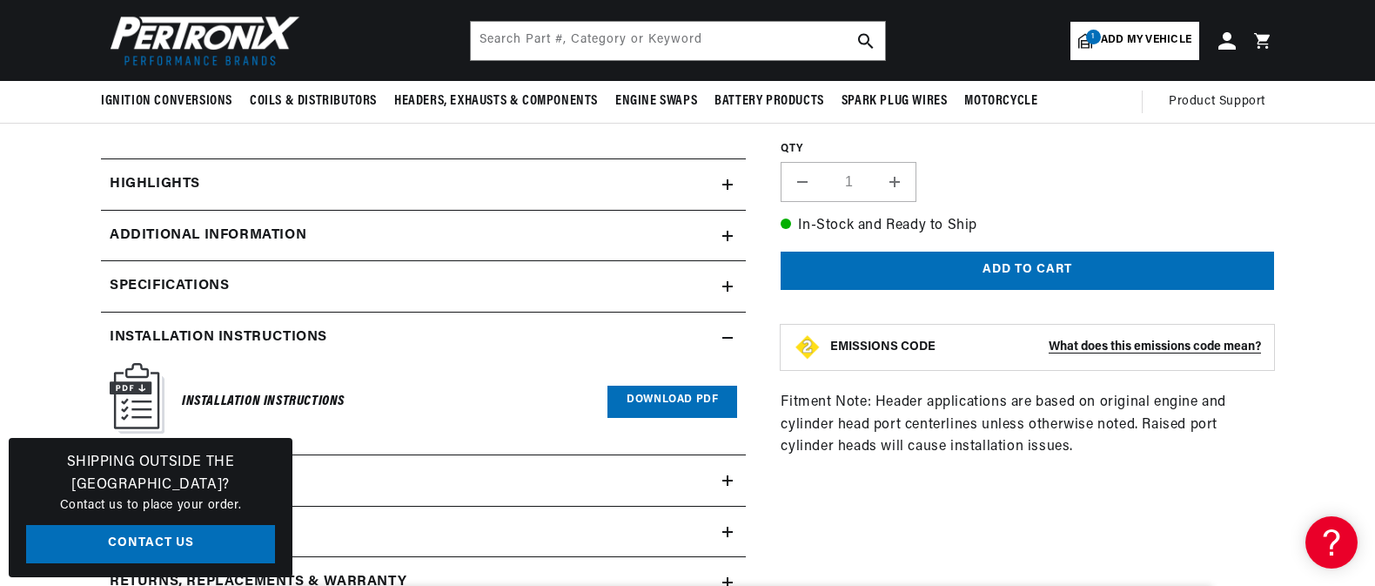
click at [667, 399] on link "Download PDF" at bounding box center [673, 402] width 130 height 32
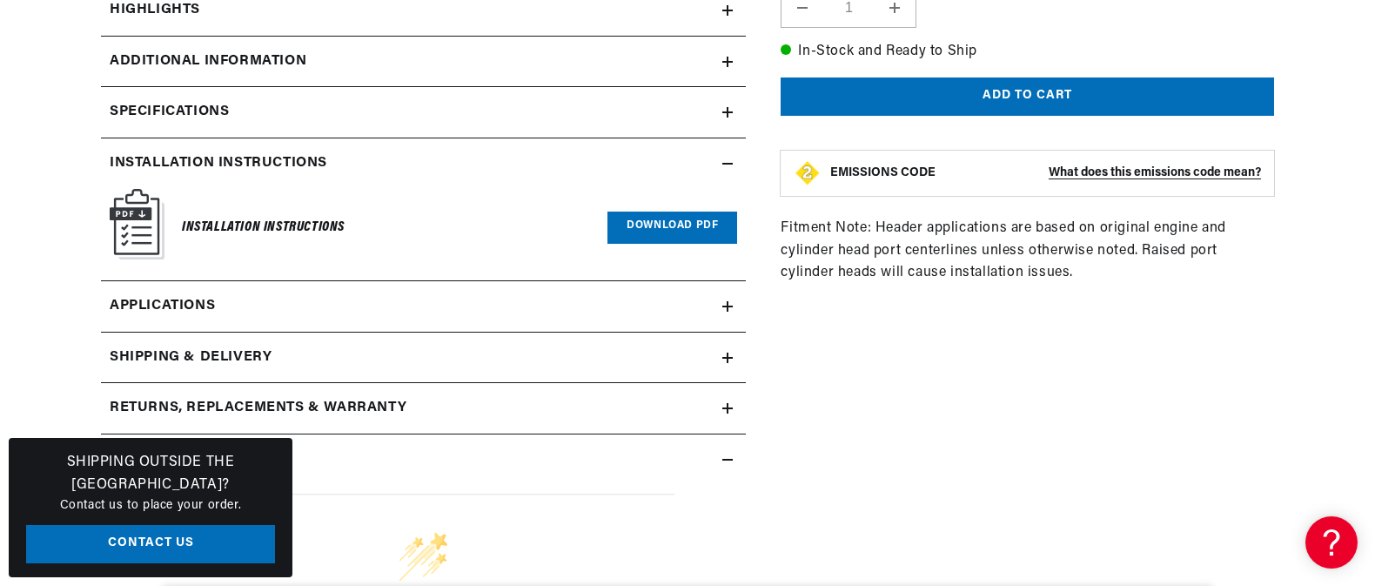
click at [727, 164] on icon at bounding box center [728, 164] width 10 height 0
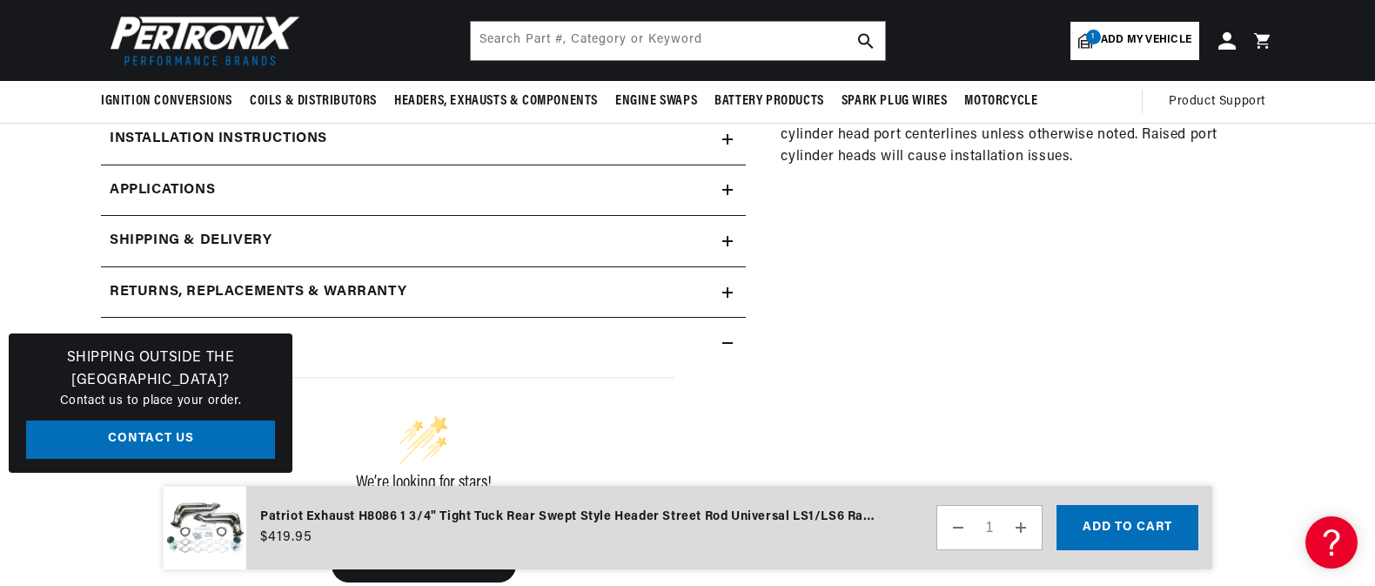
scroll to position [871, 0]
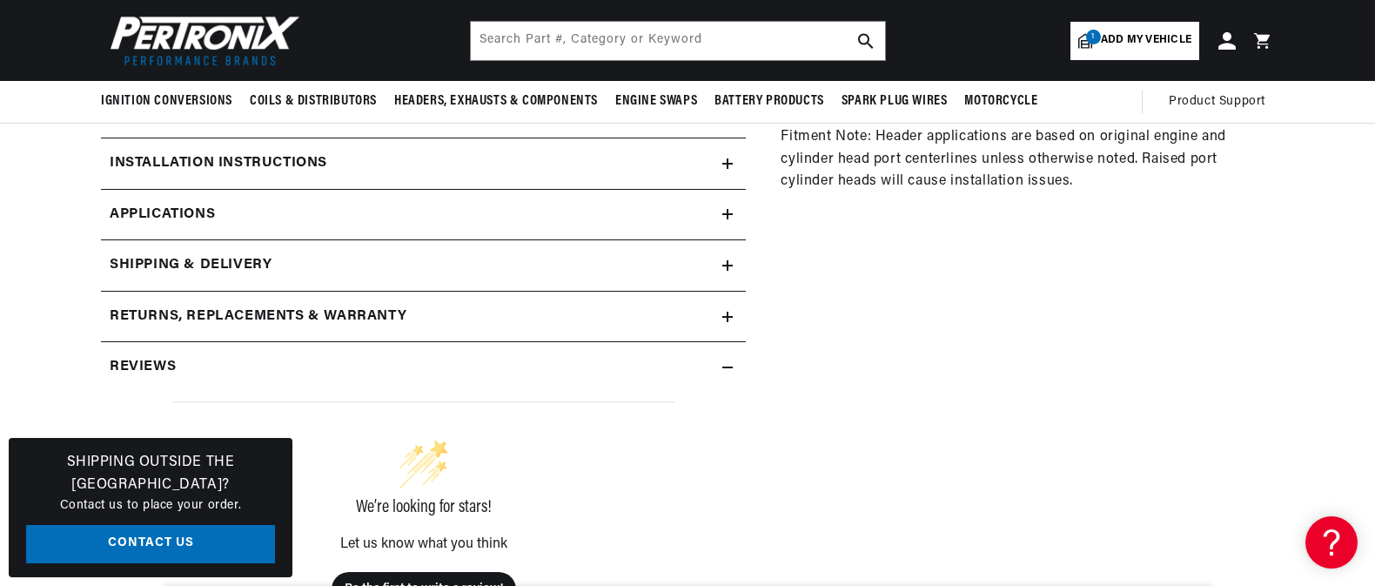
click at [730, 366] on icon at bounding box center [728, 367] width 10 height 10
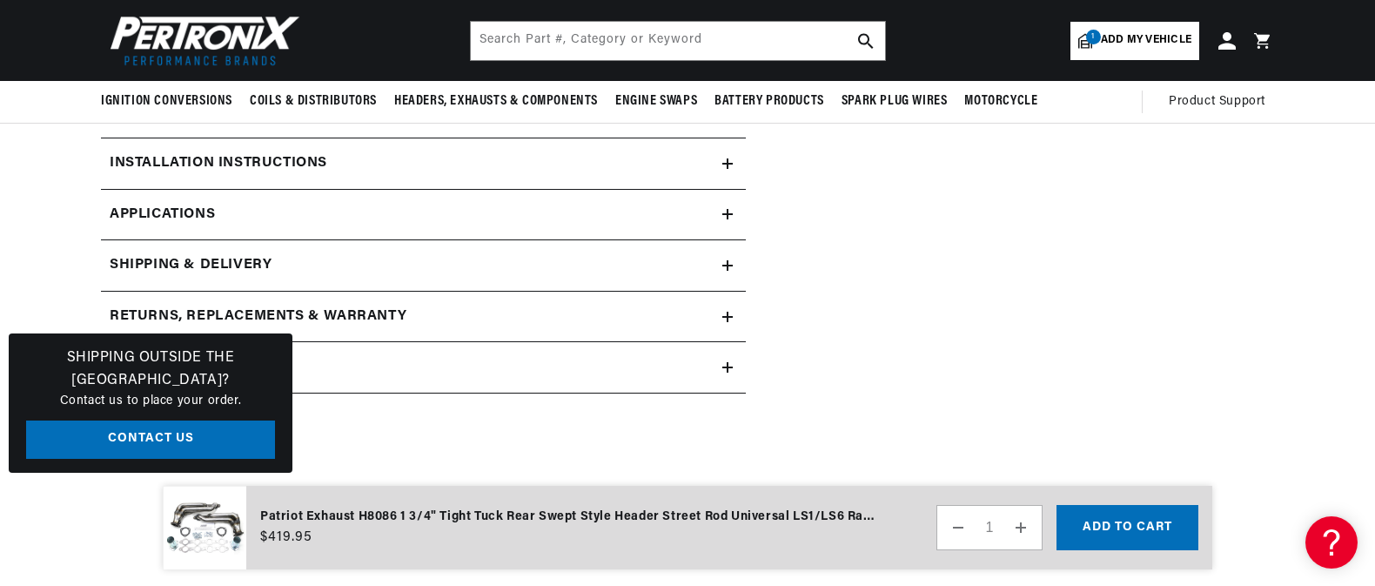
scroll to position [0, 528]
click at [723, 258] on div "Shipping & Delivery" at bounding box center [412, 265] width 622 height 23
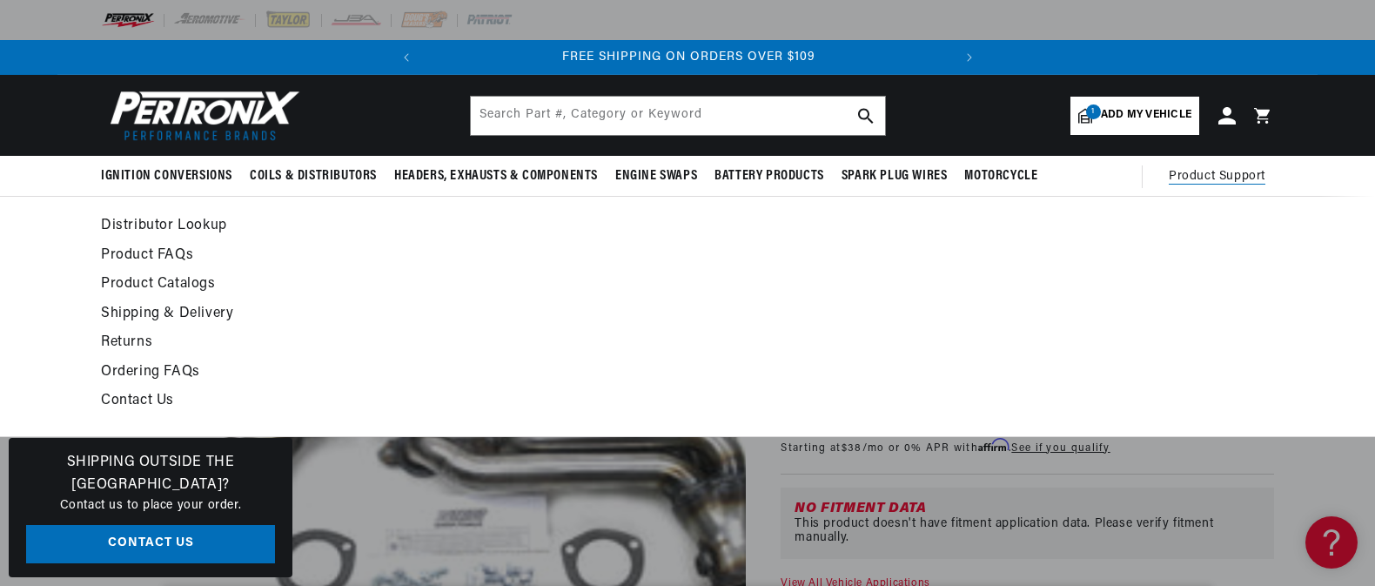
click at [135, 280] on link "Product Catalogs" at bounding box center [529, 284] width 856 height 24
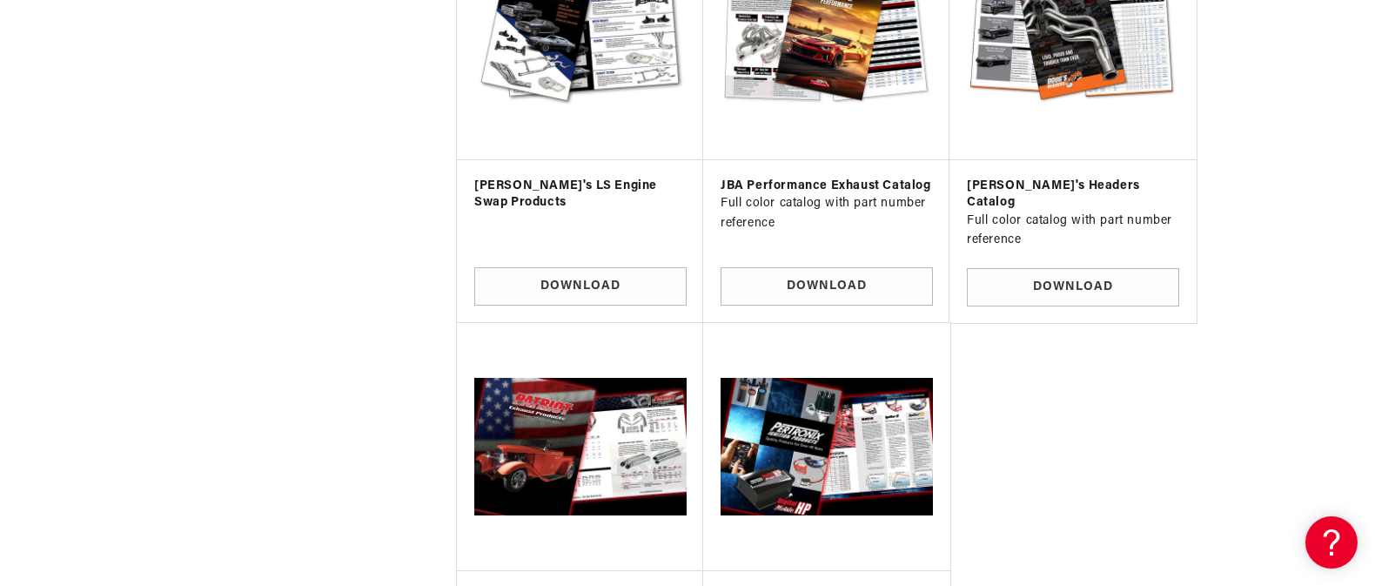
scroll to position [1567, 0]
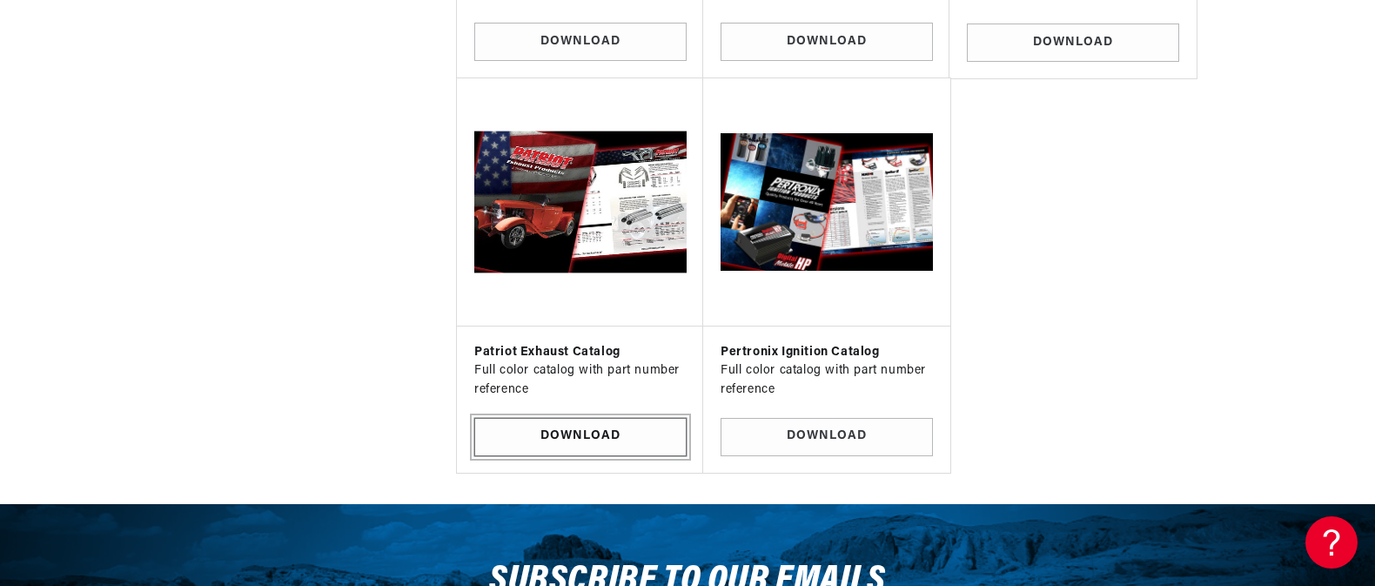
click at [580, 418] on link "Download" at bounding box center [580, 437] width 212 height 39
